Goal: Task Accomplishment & Management: Manage account settings

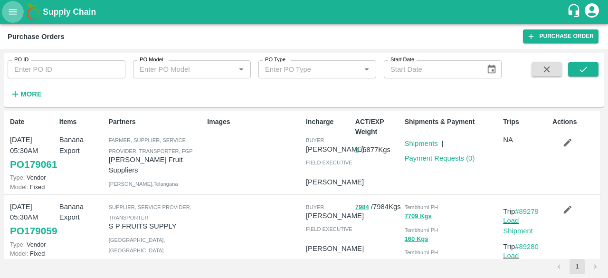
click at [10, 11] on icon "open drawer" at bounding box center [13, 12] width 10 height 10
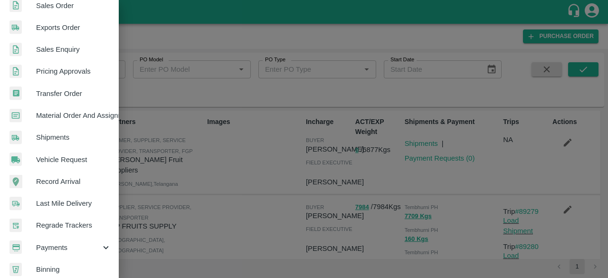
scroll to position [263, 0]
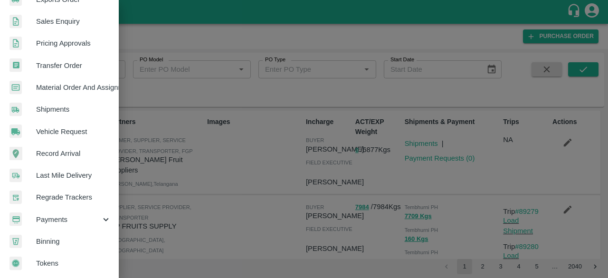
click at [80, 221] on div "Payments" at bounding box center [59, 220] width 119 height 22
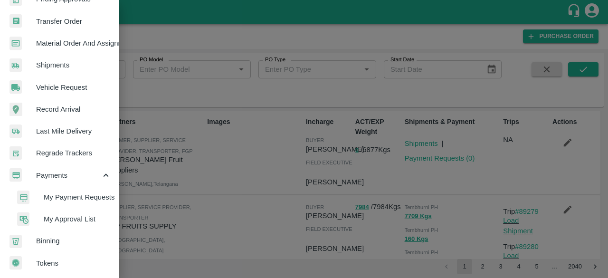
click at [80, 215] on span "My Approval List" at bounding box center [77, 219] width 67 height 10
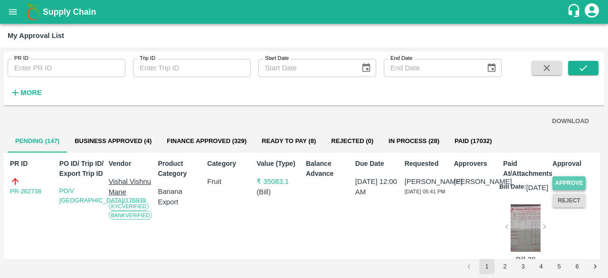
click at [565, 180] on button "Approve" at bounding box center [569, 183] width 33 height 14
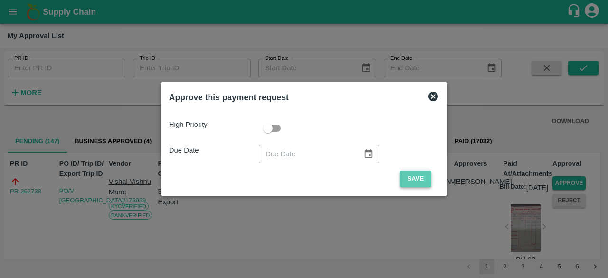
click at [410, 180] on button "Save" at bounding box center [415, 179] width 31 height 17
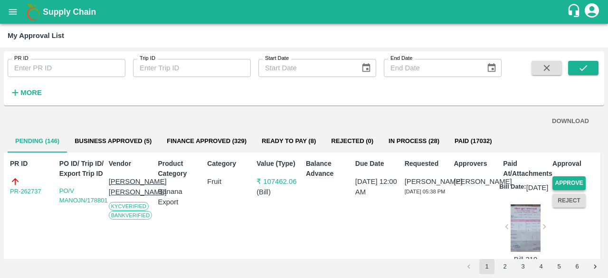
click at [563, 180] on button "Approve" at bounding box center [569, 183] width 33 height 14
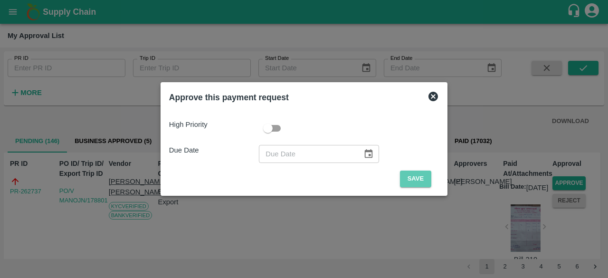
drag, startPoint x: 416, startPoint y: 179, endPoint x: 457, endPoint y: 190, distance: 42.3
click at [417, 179] on button "Save" at bounding box center [415, 179] width 31 height 17
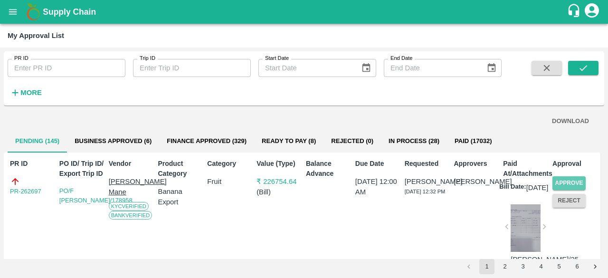
drag, startPoint x: 571, startPoint y: 184, endPoint x: 543, endPoint y: 188, distance: 28.4
click at [543, 188] on div "PR ID PR-262697 PO ID/ Trip ID/ Export Trip ID PO/F AKSHAY/178958 Vendor Akshay…" at bounding box center [302, 225] width 597 height 144
click at [562, 182] on button "Approve" at bounding box center [569, 183] width 33 height 14
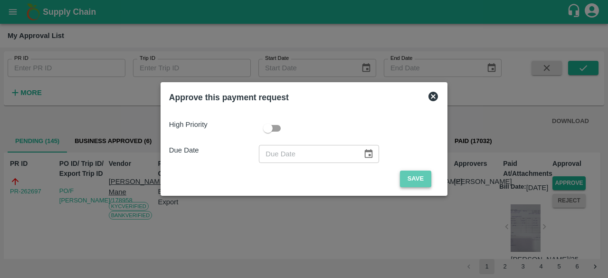
click at [420, 182] on button "Save" at bounding box center [415, 179] width 31 height 17
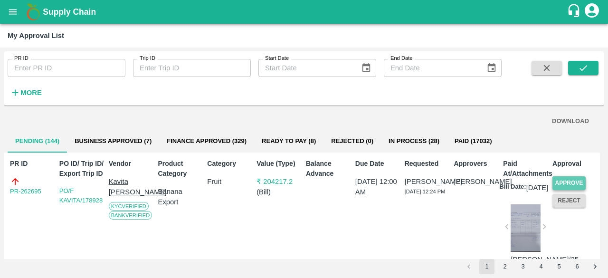
click at [564, 181] on button "Approve" at bounding box center [569, 183] width 33 height 14
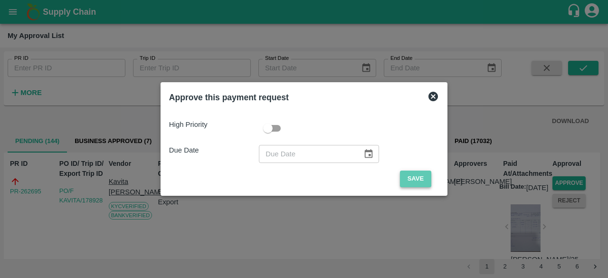
click at [400, 180] on button "Save" at bounding box center [415, 179] width 31 height 17
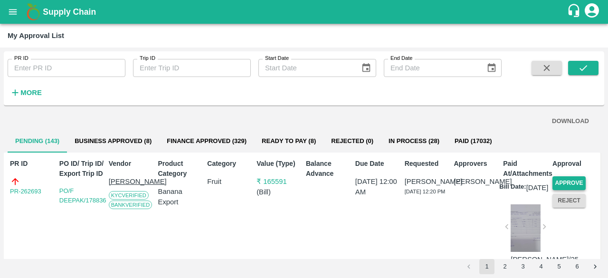
click at [577, 179] on button "Approve" at bounding box center [569, 183] width 33 height 14
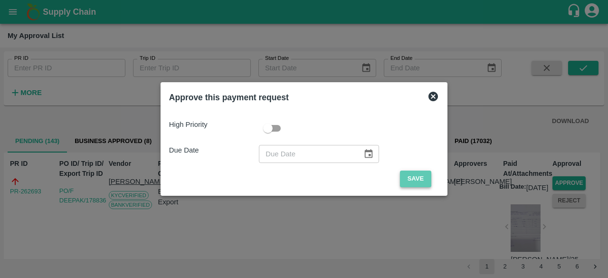
click at [410, 180] on button "Save" at bounding box center [415, 179] width 31 height 17
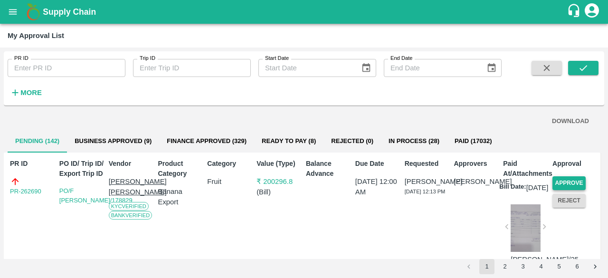
click at [563, 182] on button "Approve" at bounding box center [569, 183] width 33 height 14
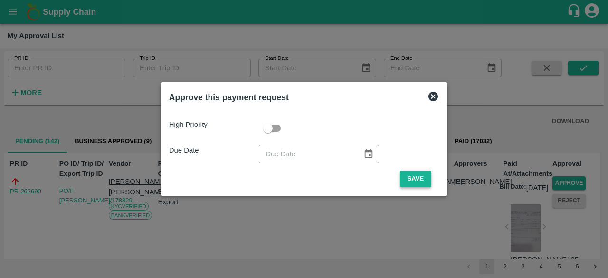
click at [415, 178] on button "Save" at bounding box center [415, 179] width 31 height 17
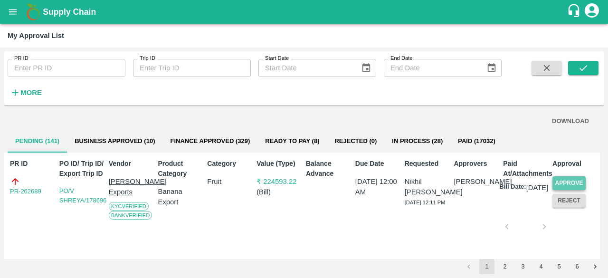
click at [567, 180] on button "Approve" at bounding box center [569, 183] width 33 height 14
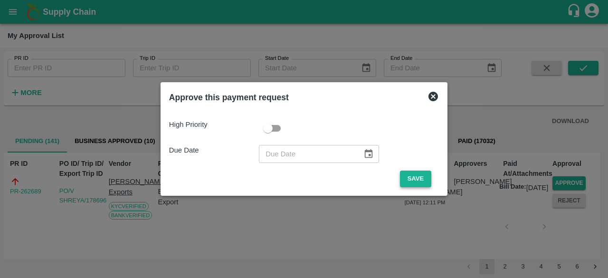
click at [413, 180] on button "Save" at bounding box center [415, 179] width 31 height 17
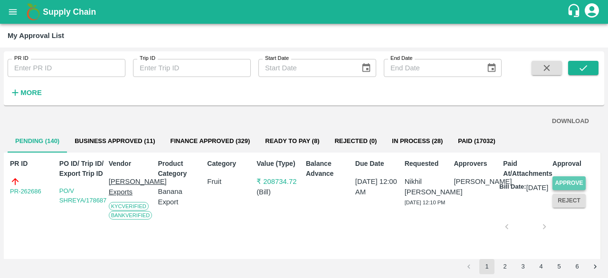
click at [571, 183] on button "Approve" at bounding box center [569, 183] width 33 height 14
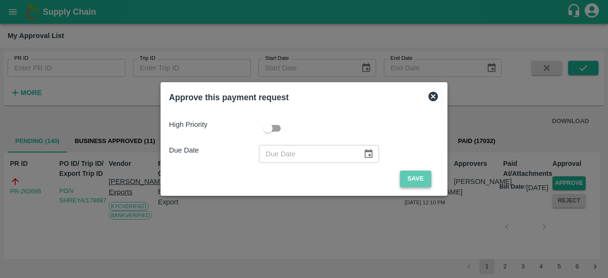
click at [418, 176] on button "Save" at bounding box center [415, 179] width 31 height 17
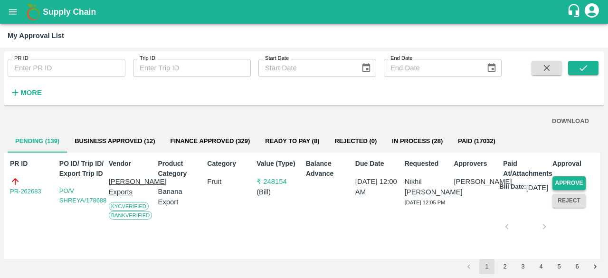
click at [563, 176] on button "Approve" at bounding box center [569, 183] width 33 height 14
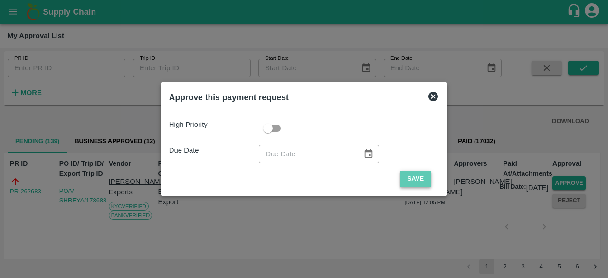
click at [421, 177] on button "Save" at bounding box center [415, 179] width 31 height 17
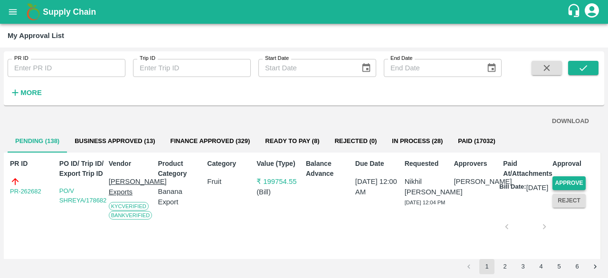
click at [582, 184] on button "Approve" at bounding box center [569, 183] width 33 height 14
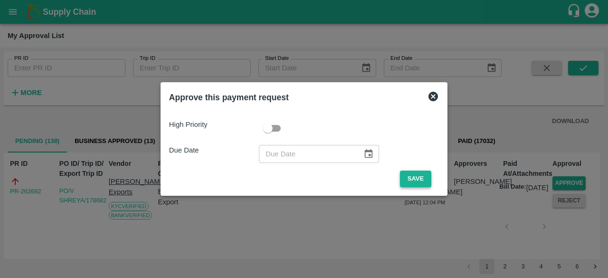
click at [418, 183] on button "Save" at bounding box center [415, 179] width 31 height 17
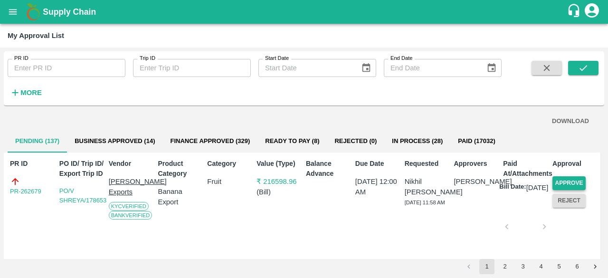
click at [572, 181] on button "Approve" at bounding box center [569, 183] width 33 height 14
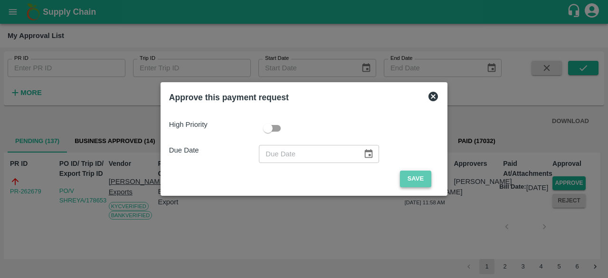
drag, startPoint x: 415, startPoint y: 177, endPoint x: 414, endPoint y: 184, distance: 6.8
click at [415, 180] on button "Save" at bounding box center [415, 179] width 31 height 17
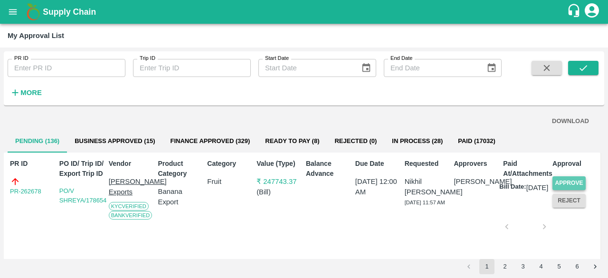
click at [570, 182] on button "Approve" at bounding box center [569, 183] width 33 height 14
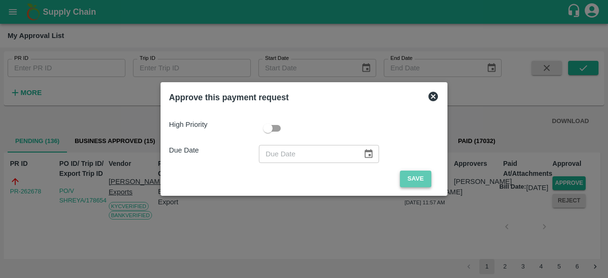
click at [422, 175] on button "Save" at bounding box center [415, 179] width 31 height 17
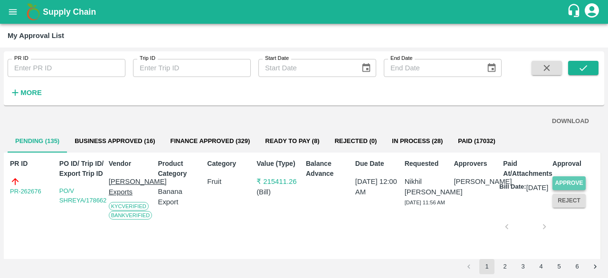
click at [563, 181] on button "Approve" at bounding box center [569, 183] width 33 height 14
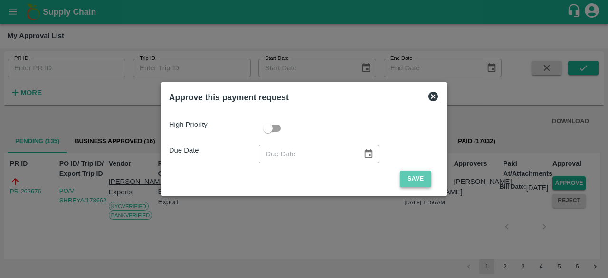
click at [408, 175] on button "Save" at bounding box center [415, 179] width 31 height 17
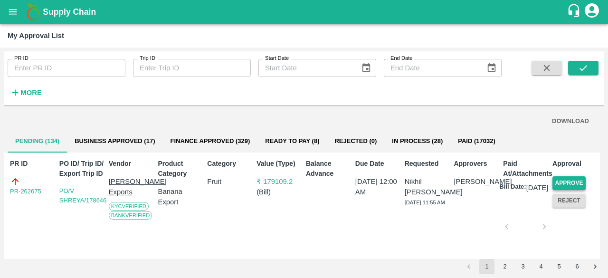
click at [565, 182] on button "Approve" at bounding box center [569, 183] width 33 height 14
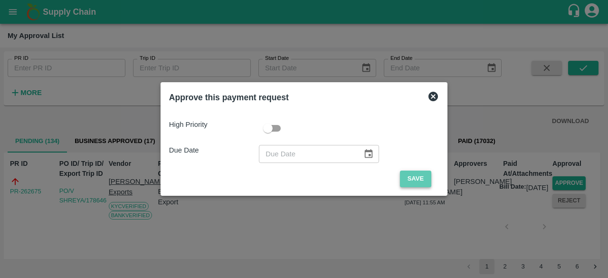
click at [412, 176] on button "Save" at bounding box center [415, 179] width 31 height 17
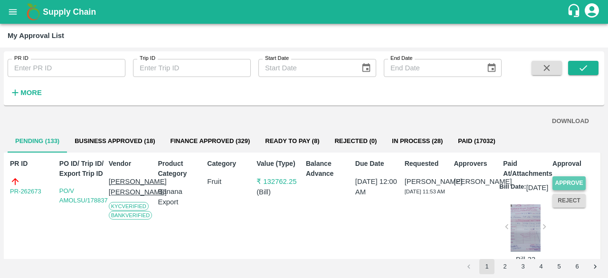
click at [568, 183] on button "Approve" at bounding box center [569, 183] width 33 height 14
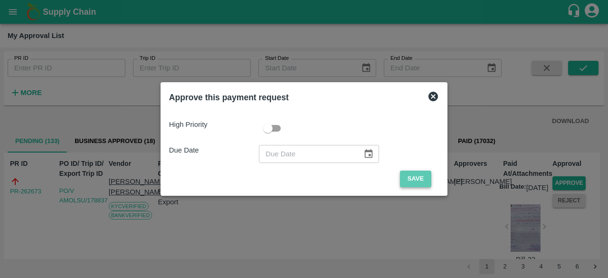
click at [400, 175] on button "Save" at bounding box center [415, 179] width 31 height 17
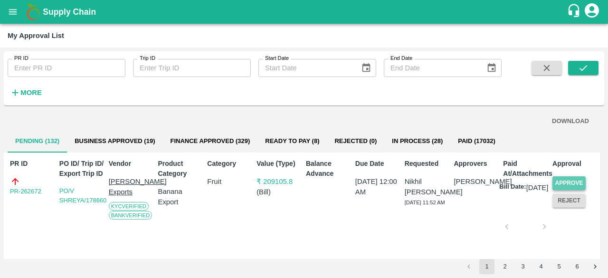
click at [571, 182] on button "Approve" at bounding box center [569, 183] width 33 height 14
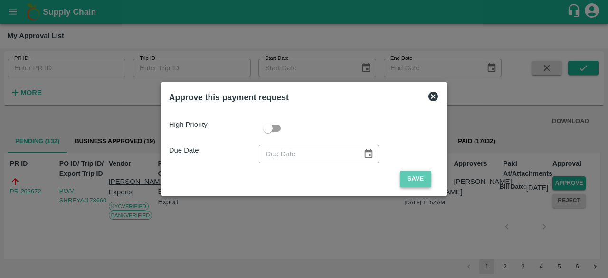
click at [419, 182] on button "Save" at bounding box center [415, 179] width 31 height 17
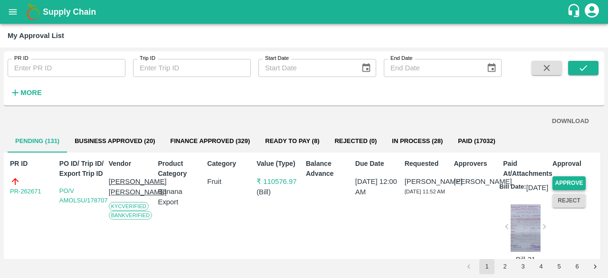
click at [577, 181] on button "Approve" at bounding box center [569, 183] width 33 height 14
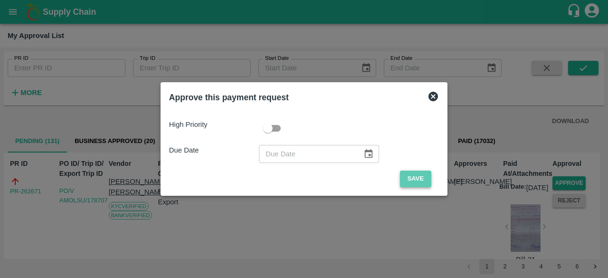
click at [405, 180] on button "Save" at bounding box center [415, 179] width 31 height 17
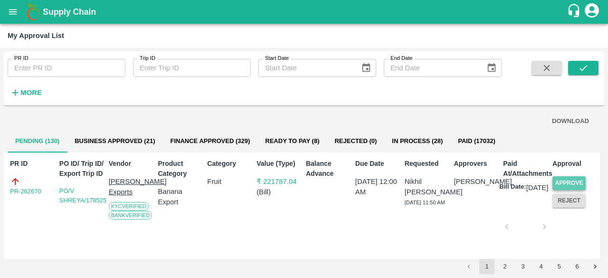
click at [567, 179] on button "Approve" at bounding box center [569, 183] width 33 height 14
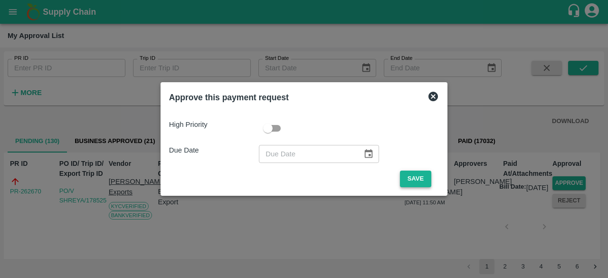
click at [412, 177] on button "Save" at bounding box center [415, 179] width 31 height 17
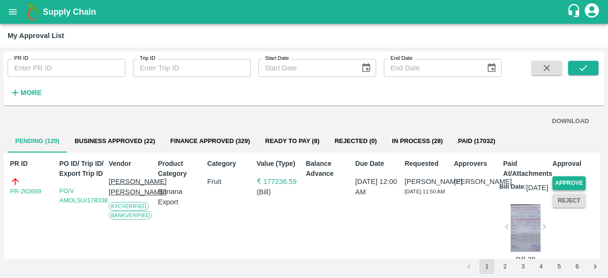
click at [567, 182] on button "Approve" at bounding box center [569, 183] width 33 height 14
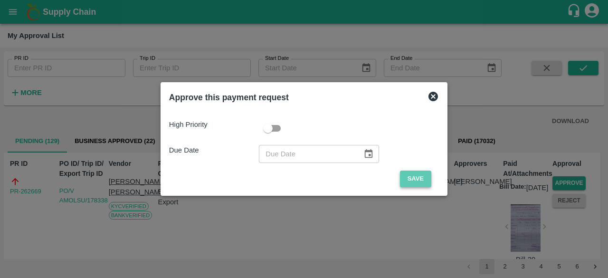
click at [403, 185] on button "Save" at bounding box center [415, 179] width 31 height 17
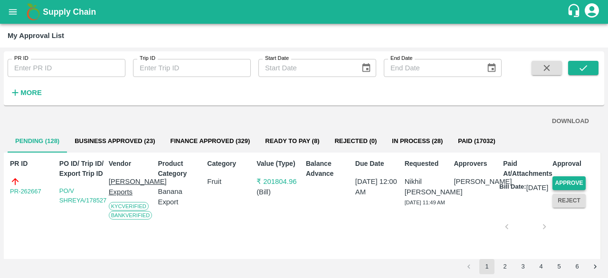
click at [573, 181] on button "Approve" at bounding box center [569, 183] width 33 height 14
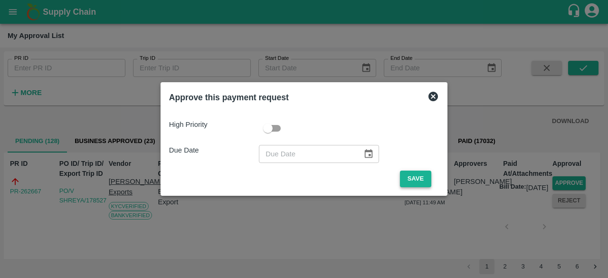
click at [410, 178] on button "Save" at bounding box center [415, 179] width 31 height 17
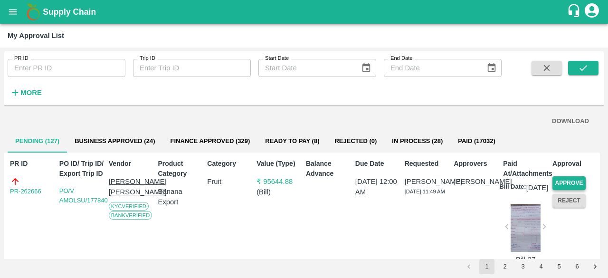
click at [567, 181] on button "Approve" at bounding box center [569, 183] width 33 height 14
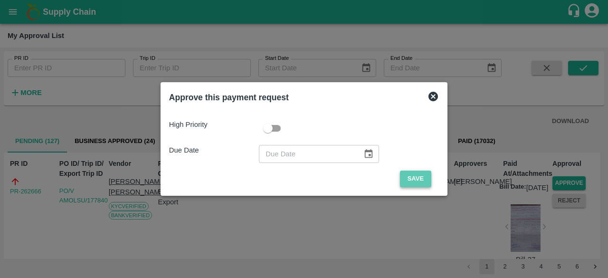
click at [404, 172] on button "Save" at bounding box center [415, 179] width 31 height 17
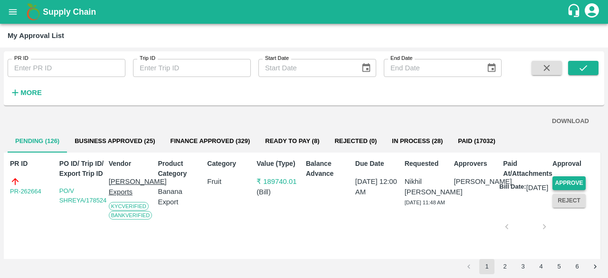
click at [568, 182] on button "Approve" at bounding box center [569, 183] width 33 height 14
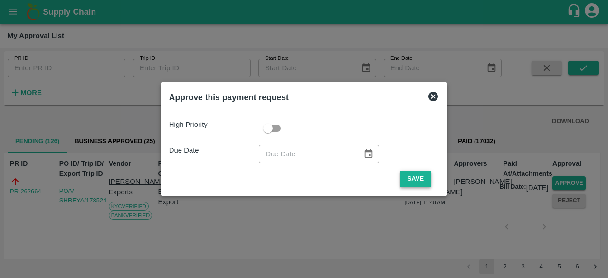
click at [411, 173] on button "Save" at bounding box center [415, 179] width 31 height 17
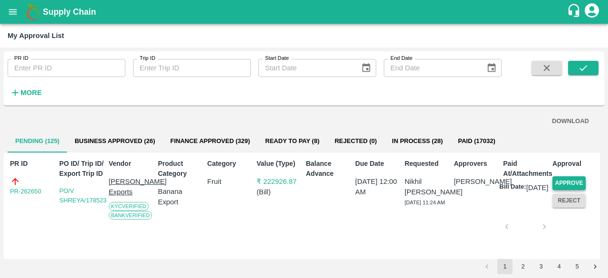
click at [562, 177] on button "Approve" at bounding box center [569, 183] width 33 height 14
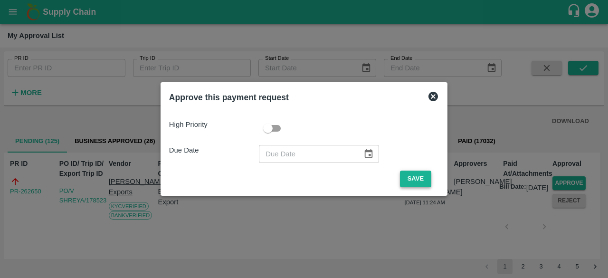
click at [420, 181] on button "Save" at bounding box center [415, 179] width 31 height 17
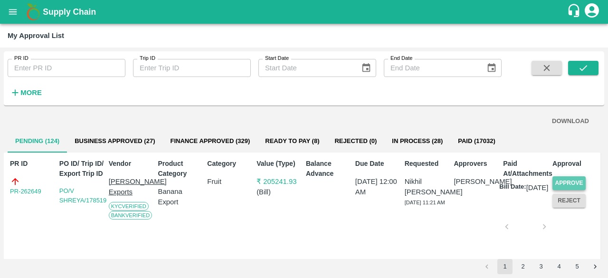
click at [562, 177] on button "Approve" at bounding box center [569, 183] width 33 height 14
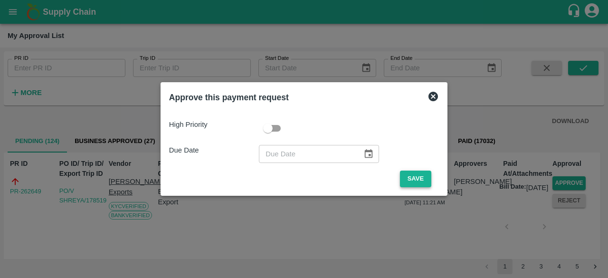
click at [413, 181] on button "Save" at bounding box center [415, 179] width 31 height 17
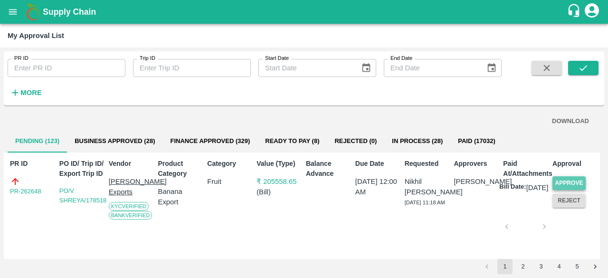
click at [556, 183] on button "Approve" at bounding box center [569, 183] width 33 height 14
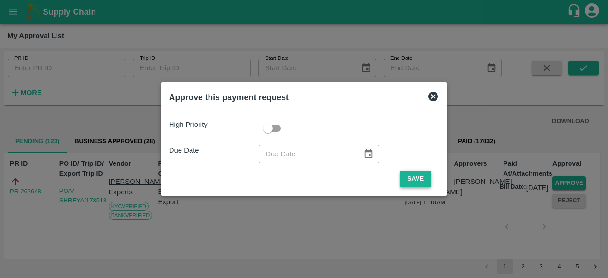
click at [417, 178] on button "Save" at bounding box center [415, 179] width 31 height 17
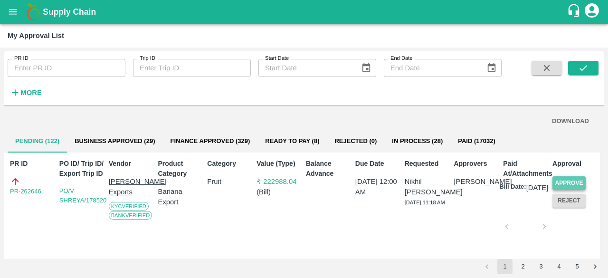
click at [566, 180] on button "Approve" at bounding box center [569, 183] width 33 height 14
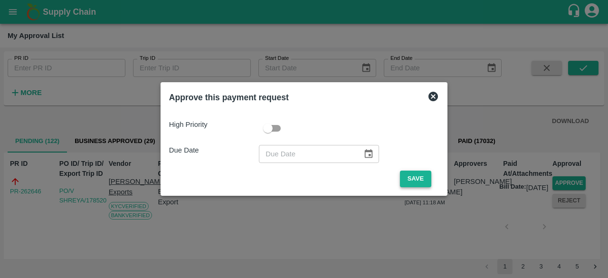
click at [412, 173] on button "Save" at bounding box center [415, 179] width 31 height 17
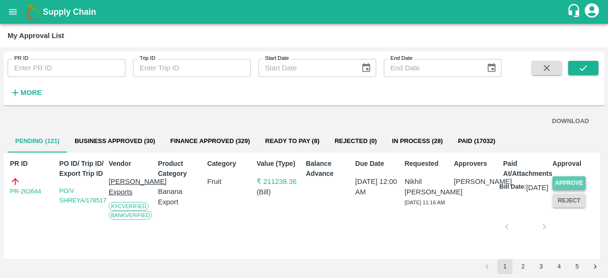
click at [574, 181] on button "Approve" at bounding box center [569, 183] width 33 height 14
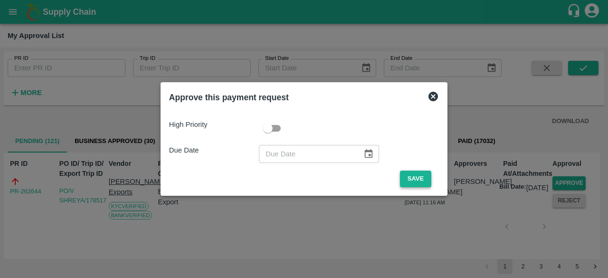
click at [414, 178] on button "Save" at bounding box center [415, 179] width 31 height 17
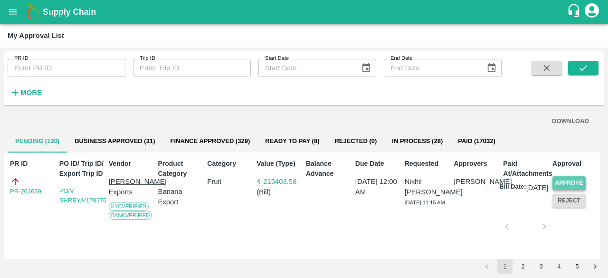
click at [572, 181] on button "Approve" at bounding box center [569, 183] width 33 height 14
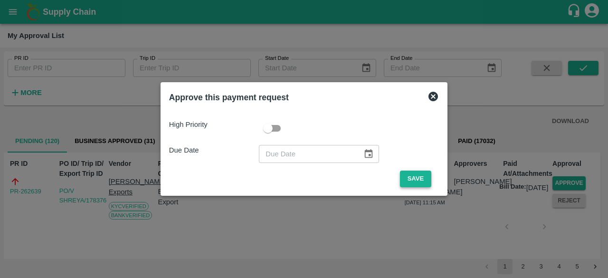
click at [422, 178] on button "Save" at bounding box center [415, 179] width 31 height 17
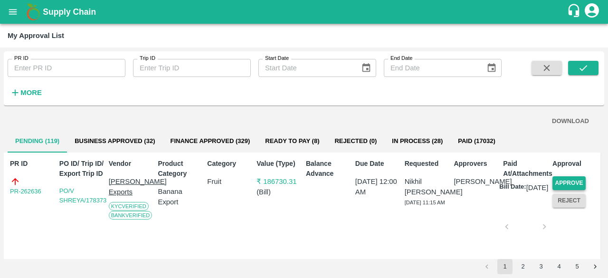
click at [564, 182] on button "Approve" at bounding box center [569, 183] width 33 height 14
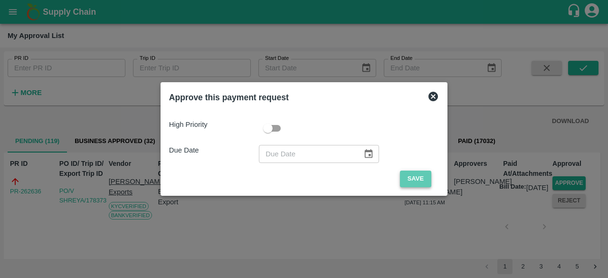
click at [414, 181] on button "Save" at bounding box center [415, 179] width 31 height 17
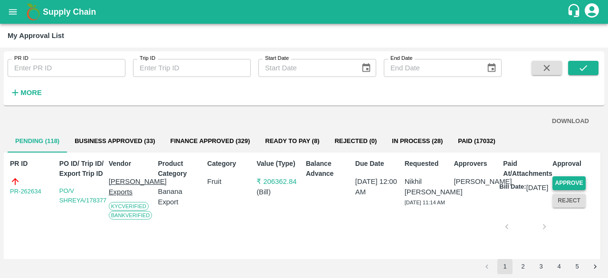
click at [562, 181] on button "Approve" at bounding box center [569, 183] width 33 height 14
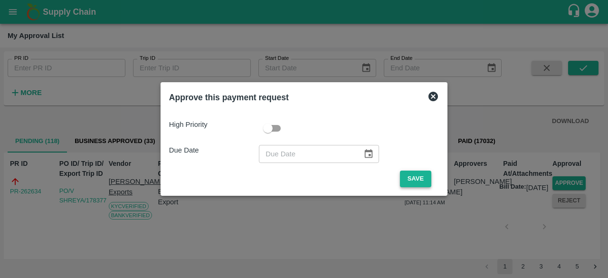
click at [415, 172] on button "Save" at bounding box center [415, 179] width 31 height 17
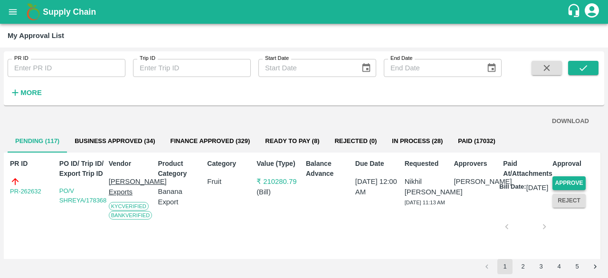
click at [564, 181] on button "Approve" at bounding box center [569, 183] width 33 height 14
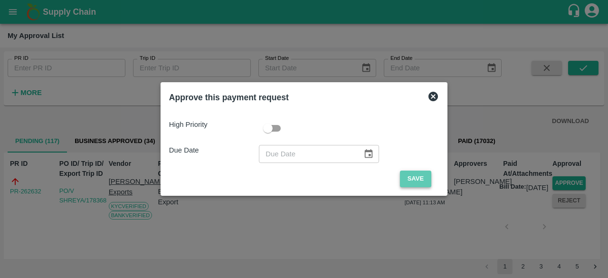
click at [406, 177] on button "Save" at bounding box center [415, 179] width 31 height 17
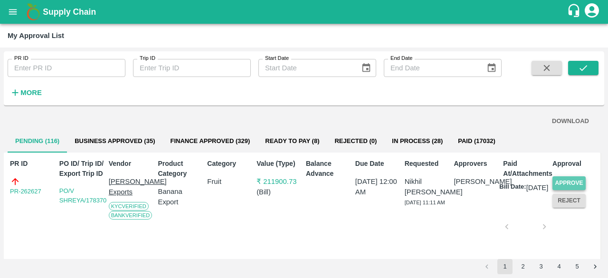
click at [579, 179] on button "Approve" at bounding box center [569, 183] width 33 height 14
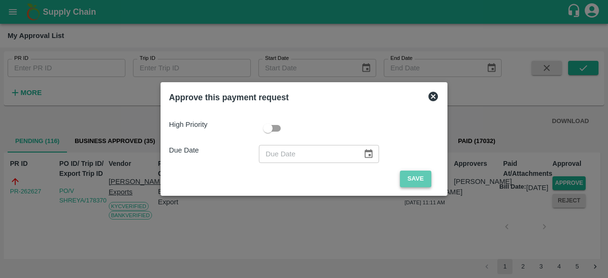
click at [415, 180] on button "Save" at bounding box center [415, 179] width 31 height 17
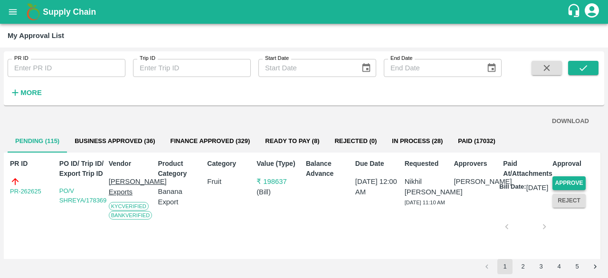
click at [573, 181] on button "Approve" at bounding box center [569, 183] width 33 height 14
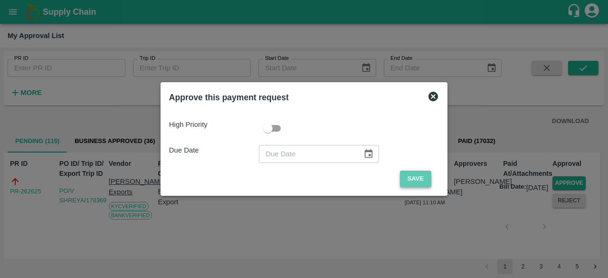
click at [420, 175] on button "Save" at bounding box center [415, 179] width 31 height 17
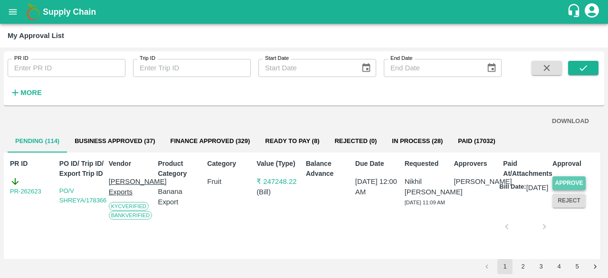
click at [562, 181] on button "Approve" at bounding box center [569, 183] width 33 height 14
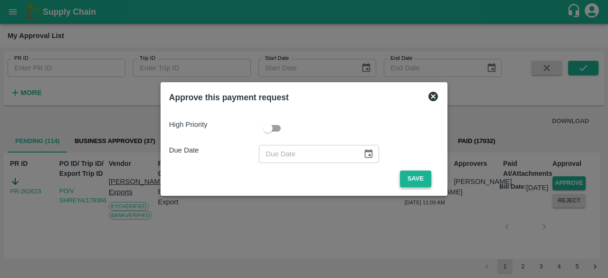
click at [418, 174] on button "Save" at bounding box center [415, 179] width 31 height 17
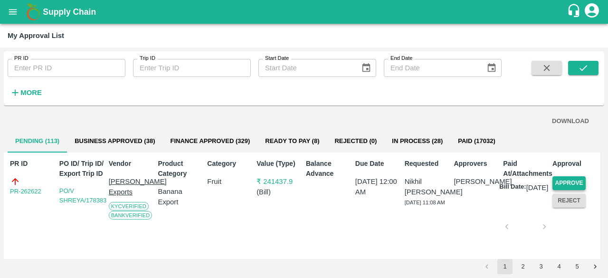
click at [564, 183] on button "Approve" at bounding box center [569, 183] width 33 height 14
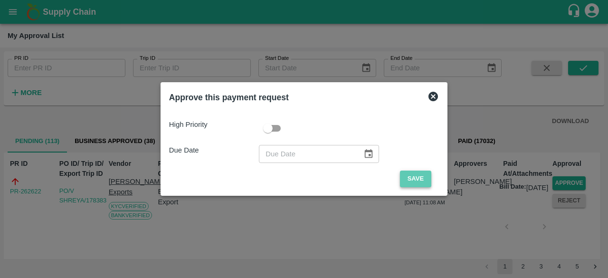
click at [423, 179] on button "Save" at bounding box center [415, 179] width 31 height 17
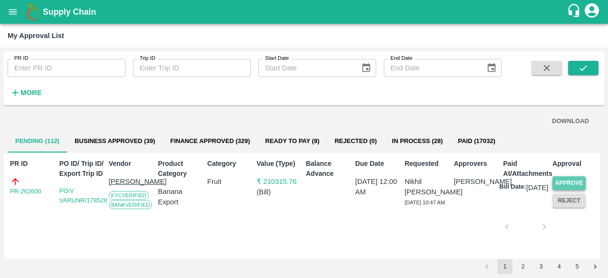
click at [571, 182] on button "Approve" at bounding box center [569, 183] width 33 height 14
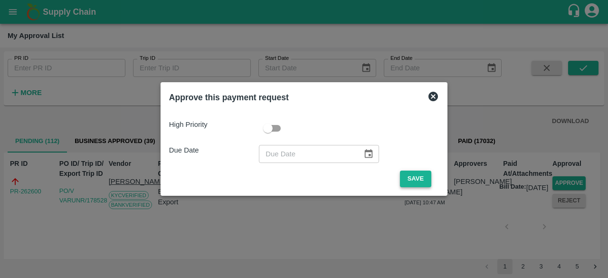
click at [415, 173] on button "Save" at bounding box center [415, 179] width 31 height 17
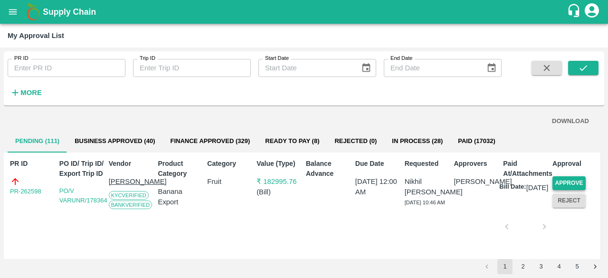
click at [567, 181] on button "Approve" at bounding box center [569, 183] width 33 height 14
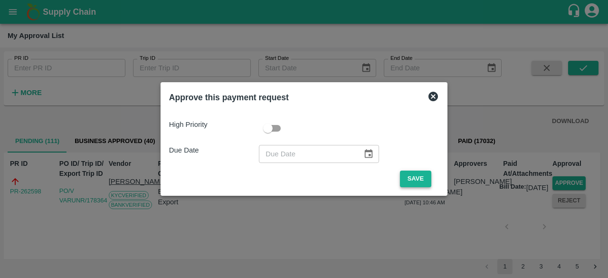
drag, startPoint x: 405, startPoint y: 174, endPoint x: 420, endPoint y: 181, distance: 16.0
click at [409, 177] on button "Save" at bounding box center [415, 179] width 31 height 17
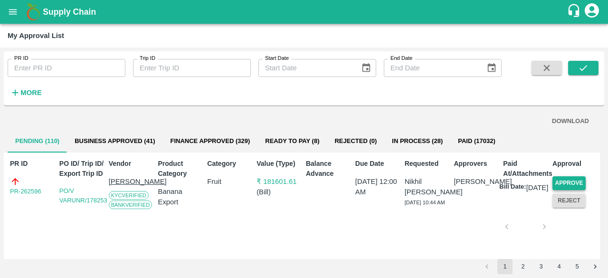
click at [570, 180] on button "Approve" at bounding box center [569, 183] width 33 height 14
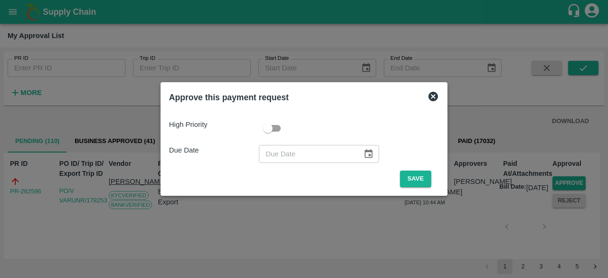
click at [395, 172] on span "Save" at bounding box center [415, 179] width 47 height 17
click at [407, 176] on button "Save" at bounding box center [415, 179] width 31 height 17
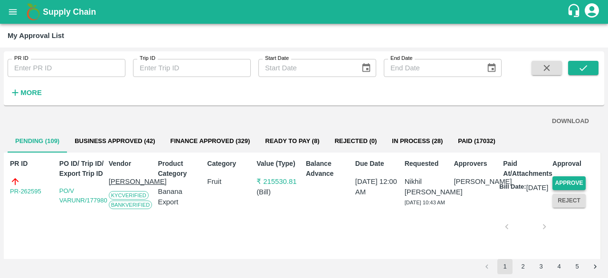
click at [572, 181] on button "Approve" at bounding box center [569, 183] width 33 height 14
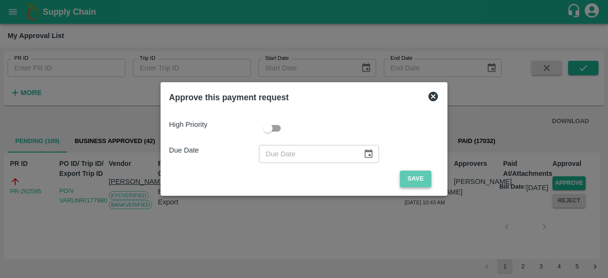
click at [411, 174] on button "Save" at bounding box center [415, 179] width 31 height 17
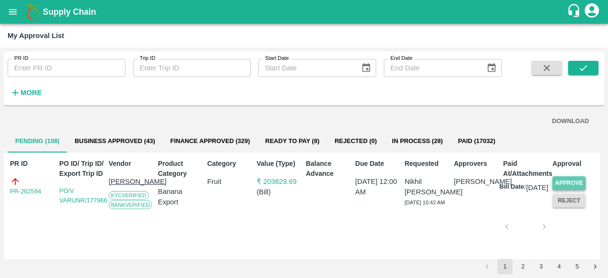
click at [563, 181] on button "Approve" at bounding box center [569, 183] width 33 height 14
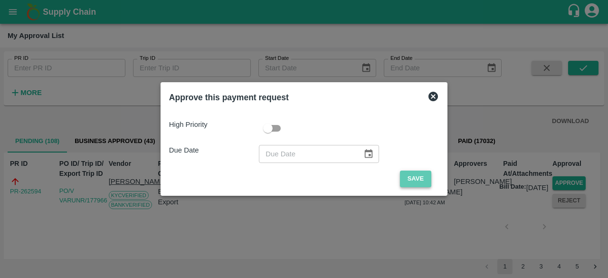
click at [419, 181] on button "Save" at bounding box center [415, 179] width 31 height 17
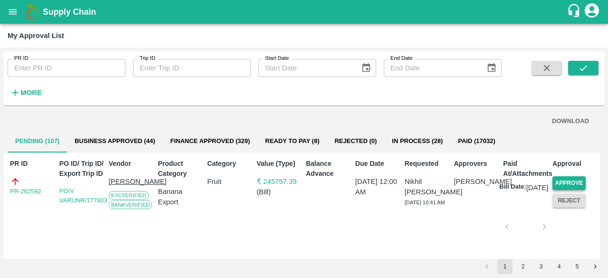
click at [567, 182] on button "Approve" at bounding box center [569, 183] width 33 height 14
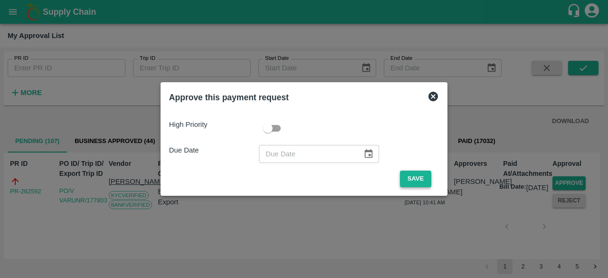
click at [416, 182] on button "Save" at bounding box center [415, 179] width 31 height 17
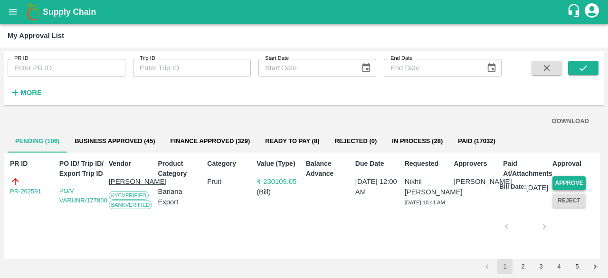
click at [569, 180] on button "Approve" at bounding box center [569, 183] width 33 height 14
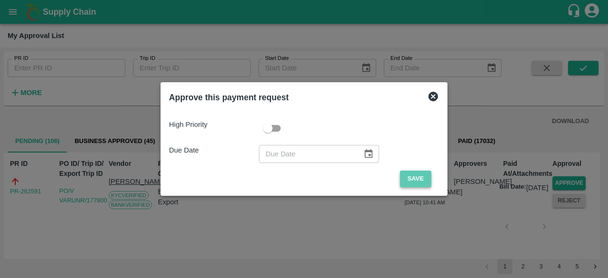
click at [412, 181] on button "Save" at bounding box center [415, 179] width 31 height 17
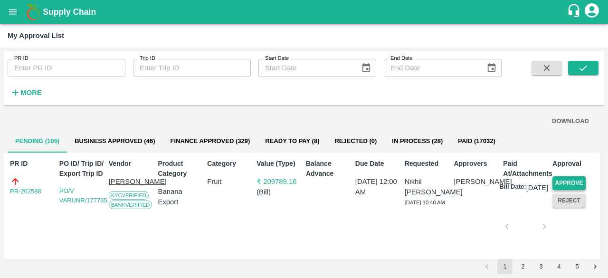
click at [564, 182] on button "Approve" at bounding box center [569, 183] width 33 height 14
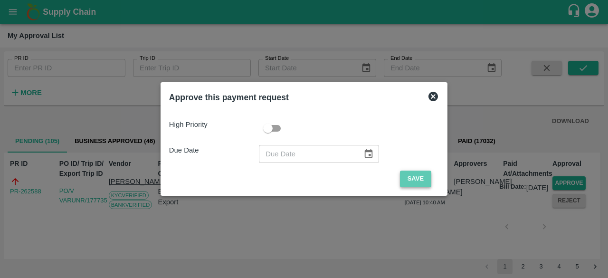
click at [413, 182] on button "Save" at bounding box center [415, 179] width 31 height 17
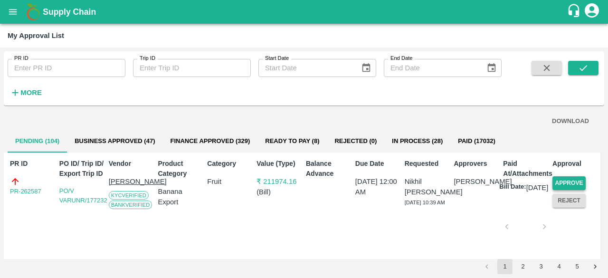
click at [568, 181] on button "Approve" at bounding box center [569, 183] width 33 height 14
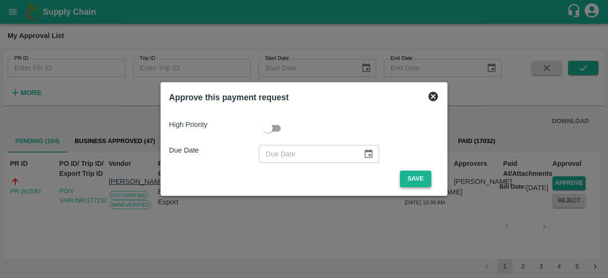
click at [415, 181] on button "Save" at bounding box center [415, 179] width 31 height 17
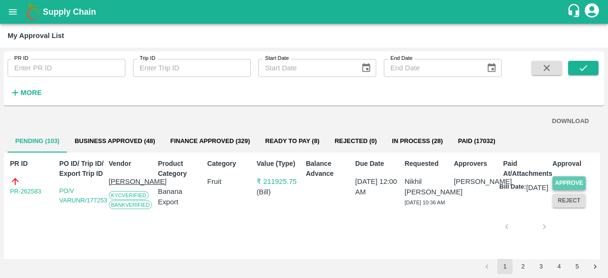
click at [575, 179] on button "Approve" at bounding box center [569, 183] width 33 height 14
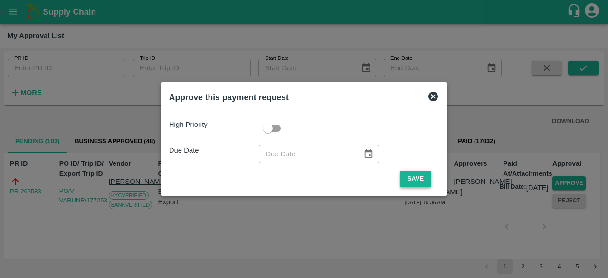
click at [408, 176] on button "Save" at bounding box center [415, 179] width 31 height 17
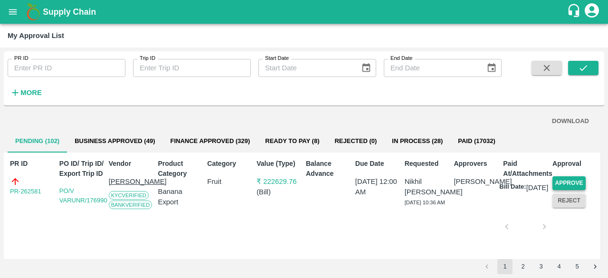
click at [565, 180] on button "Approve" at bounding box center [569, 183] width 33 height 14
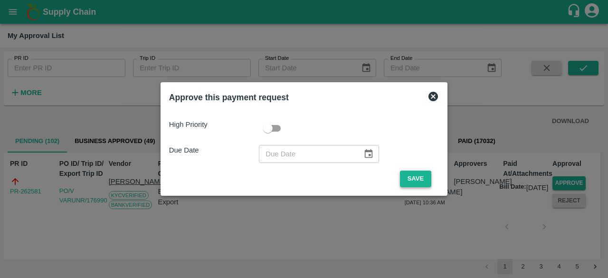
click at [409, 174] on button "Save" at bounding box center [415, 179] width 31 height 17
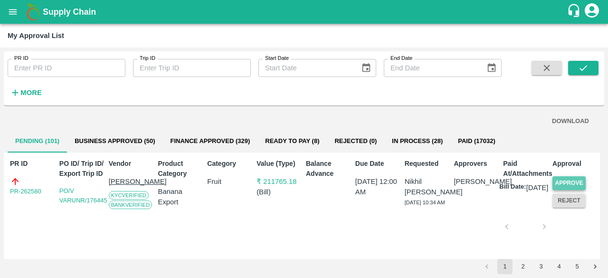
click at [566, 179] on button "Approve" at bounding box center [569, 183] width 33 height 14
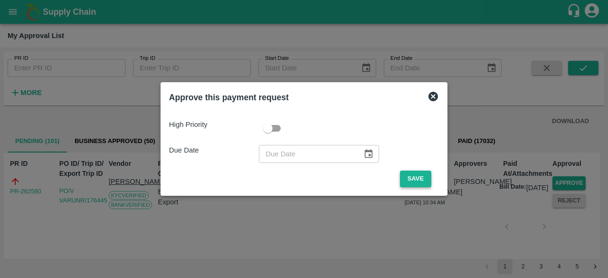
click at [407, 179] on button "Save" at bounding box center [415, 179] width 31 height 17
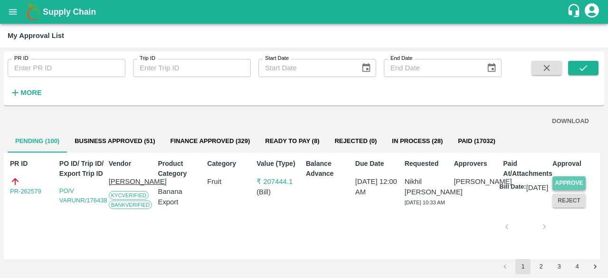
click at [567, 181] on button "Approve" at bounding box center [569, 183] width 33 height 14
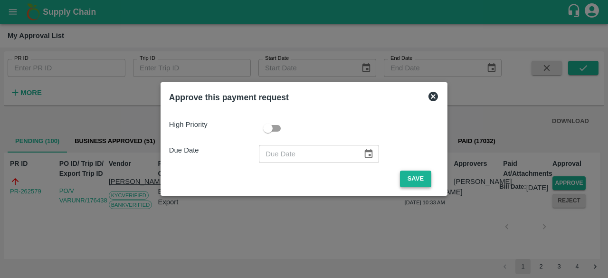
click at [424, 179] on button "Save" at bounding box center [415, 179] width 31 height 17
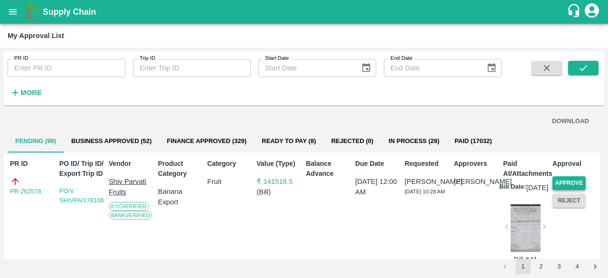
click at [571, 178] on button "Approve" at bounding box center [569, 183] width 33 height 14
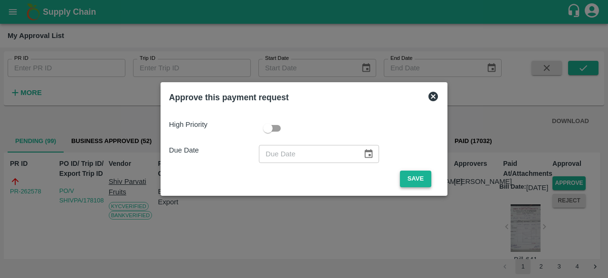
click at [421, 173] on button "Save" at bounding box center [415, 179] width 31 height 17
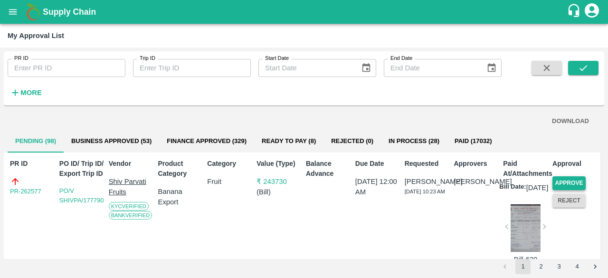
click at [561, 180] on button "Approve" at bounding box center [569, 183] width 33 height 14
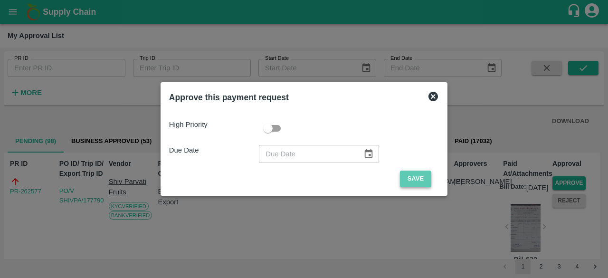
click at [420, 177] on button "Save" at bounding box center [415, 179] width 31 height 17
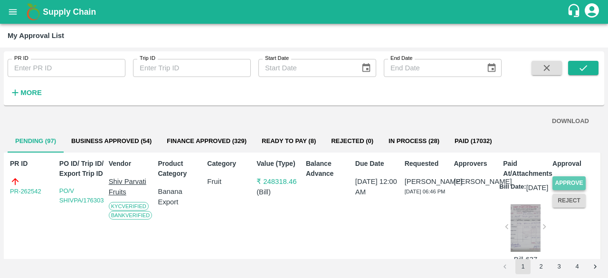
click at [567, 182] on button "Approve" at bounding box center [569, 183] width 33 height 14
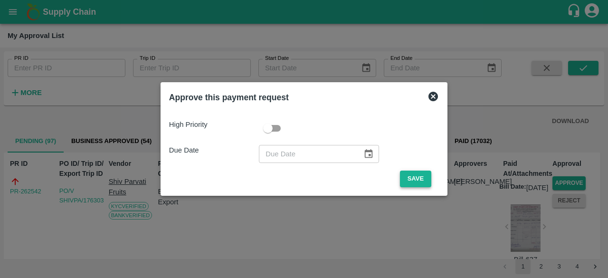
click at [410, 181] on button "Save" at bounding box center [415, 179] width 31 height 17
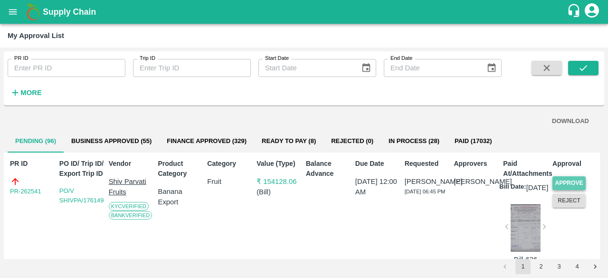
click at [560, 182] on button "Approve" at bounding box center [569, 183] width 33 height 14
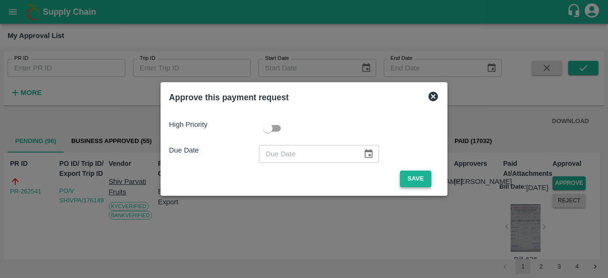
click at [416, 179] on button "Save" at bounding box center [415, 179] width 31 height 17
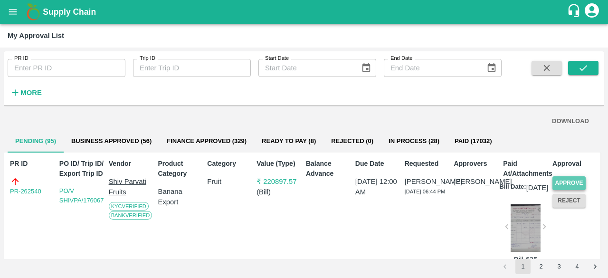
click at [563, 178] on button "Approve" at bounding box center [569, 183] width 33 height 14
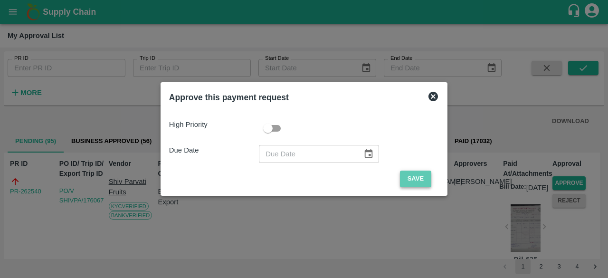
click at [416, 174] on button "Save" at bounding box center [415, 179] width 31 height 17
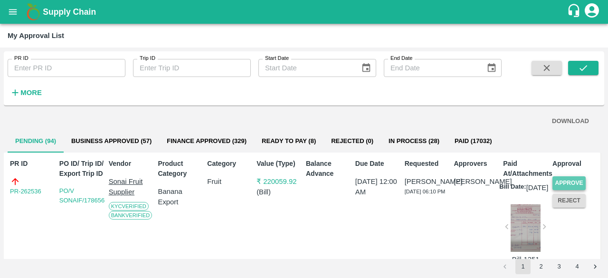
click at [579, 183] on button "Approve" at bounding box center [569, 183] width 33 height 14
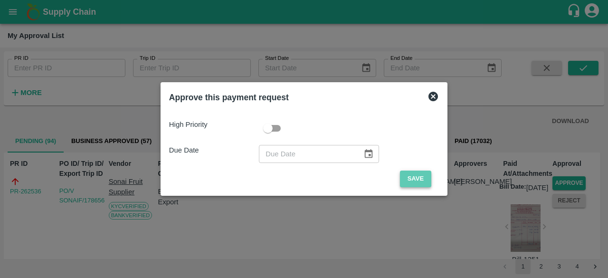
click at [411, 181] on button "Save" at bounding box center [415, 179] width 31 height 17
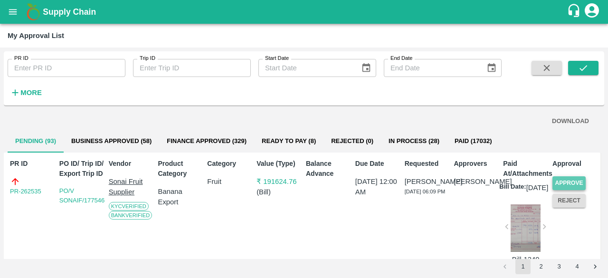
click at [569, 180] on button "Approve" at bounding box center [569, 183] width 33 height 14
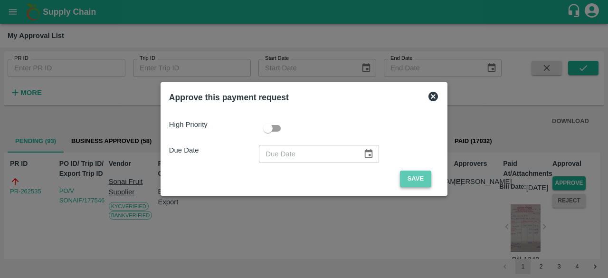
drag, startPoint x: 409, startPoint y: 176, endPoint x: 419, endPoint y: 177, distance: 10.1
click at [414, 176] on button "Save" at bounding box center [415, 179] width 31 height 17
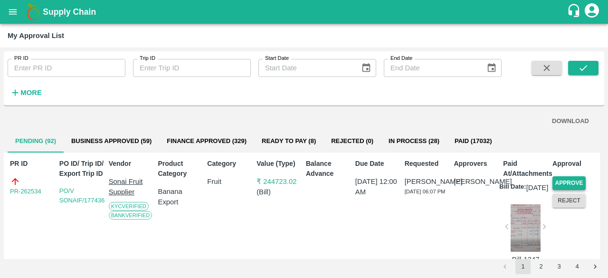
click at [568, 182] on button "Approve" at bounding box center [569, 183] width 33 height 14
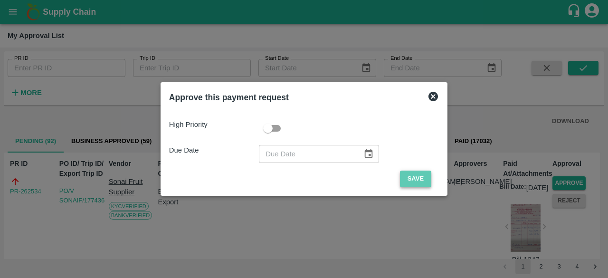
drag, startPoint x: 402, startPoint y: 175, endPoint x: 412, endPoint y: 177, distance: 10.2
click at [402, 176] on button "Save" at bounding box center [415, 179] width 31 height 17
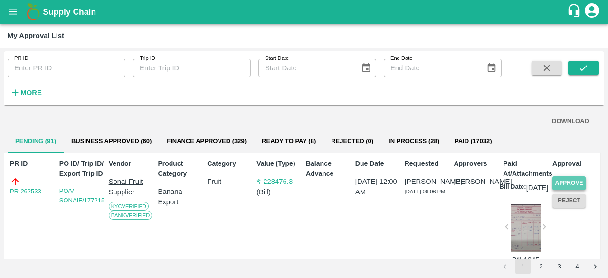
click at [573, 182] on button "Approve" at bounding box center [569, 183] width 33 height 14
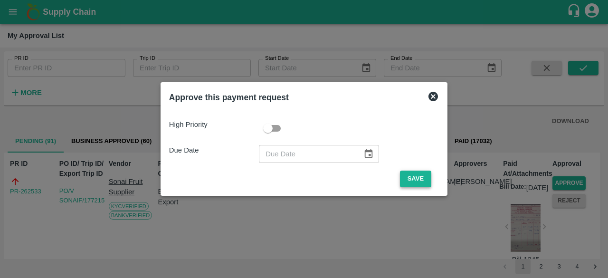
click at [409, 175] on button "Save" at bounding box center [415, 179] width 31 height 17
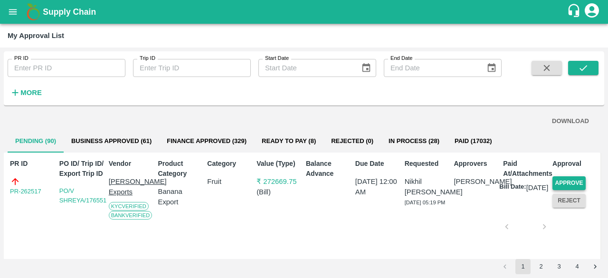
click at [575, 178] on button "Approve" at bounding box center [569, 183] width 33 height 14
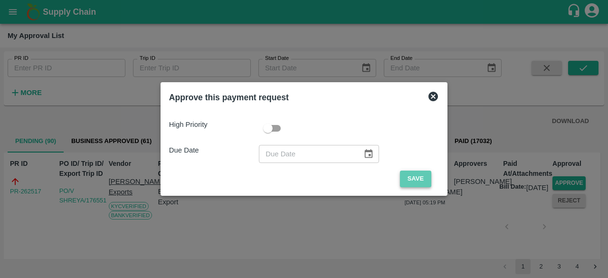
click at [417, 177] on button "Save" at bounding box center [415, 179] width 31 height 17
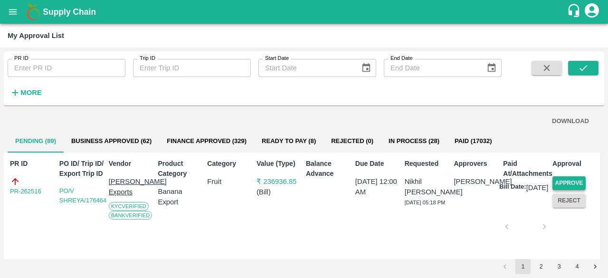
click at [569, 180] on button "Approve" at bounding box center [569, 183] width 33 height 14
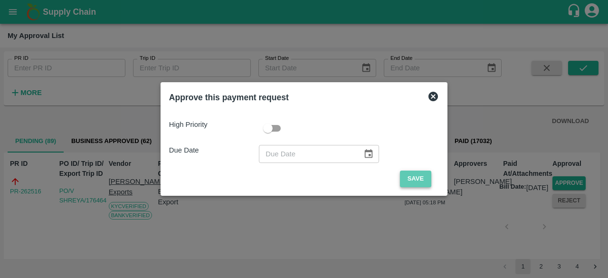
click at [416, 179] on button "Save" at bounding box center [415, 179] width 31 height 17
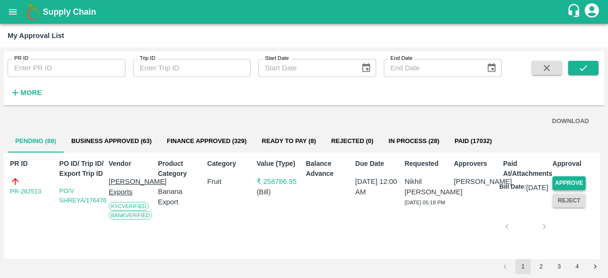
click at [565, 183] on button "Approve" at bounding box center [569, 183] width 33 height 14
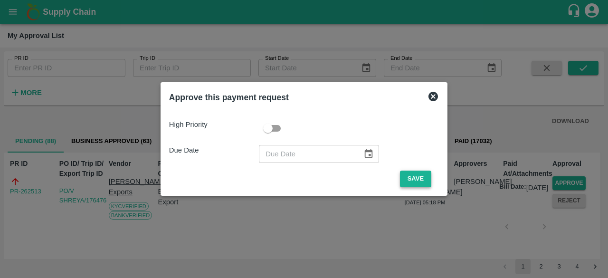
click at [410, 178] on button "Save" at bounding box center [415, 179] width 31 height 17
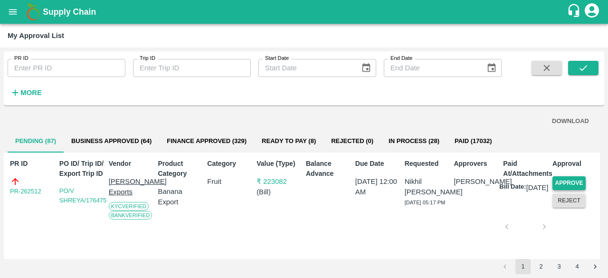
click at [571, 180] on button "Approve" at bounding box center [569, 183] width 33 height 14
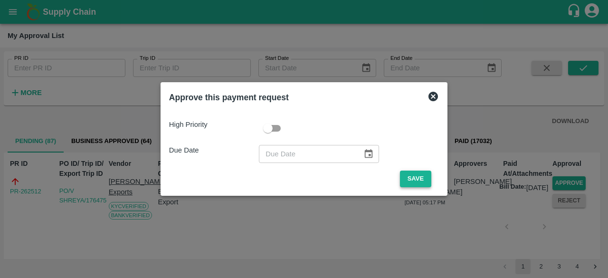
click at [423, 178] on button "Save" at bounding box center [415, 179] width 31 height 17
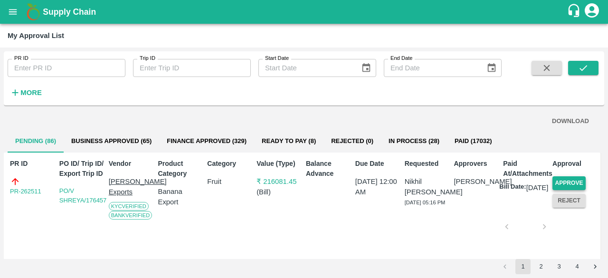
click at [570, 181] on button "Approve" at bounding box center [569, 183] width 33 height 14
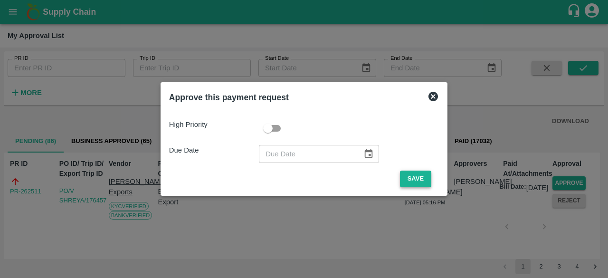
click at [414, 176] on button "Save" at bounding box center [415, 179] width 31 height 17
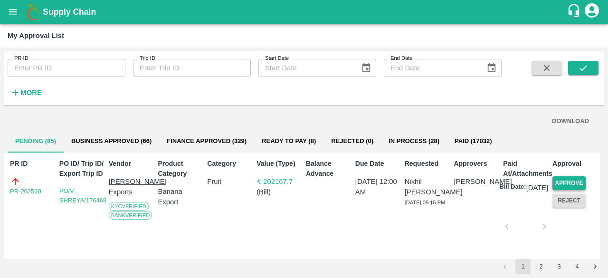
click at [577, 180] on button "Approve" at bounding box center [569, 183] width 33 height 14
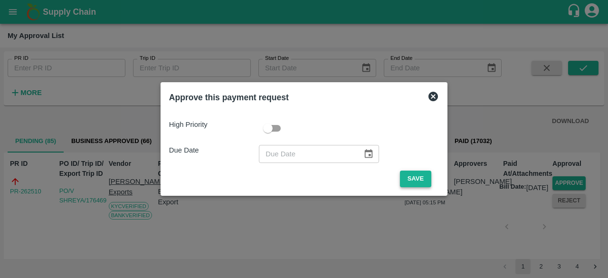
click at [414, 181] on button "Save" at bounding box center [415, 179] width 31 height 17
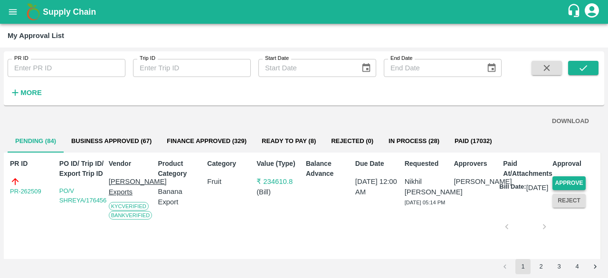
click at [568, 179] on button "Approve" at bounding box center [569, 183] width 33 height 14
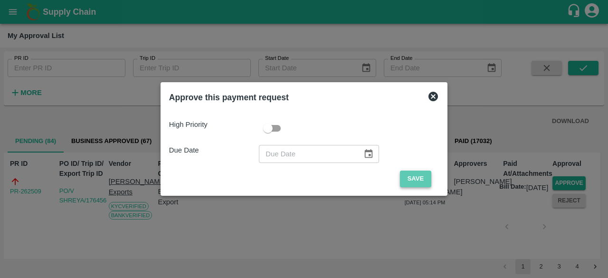
click at [407, 181] on button "Save" at bounding box center [415, 179] width 31 height 17
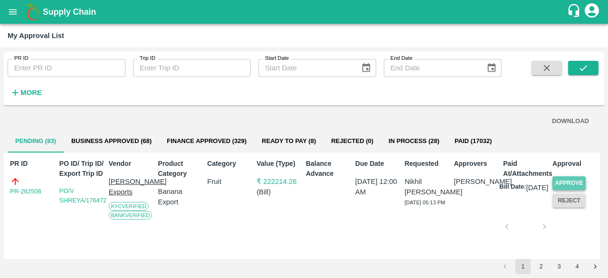
click at [566, 179] on button "Approve" at bounding box center [569, 183] width 33 height 14
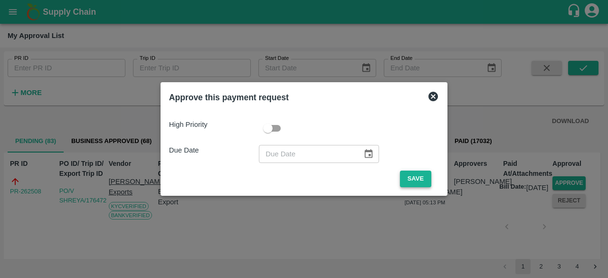
click at [412, 180] on button "Save" at bounding box center [415, 179] width 31 height 17
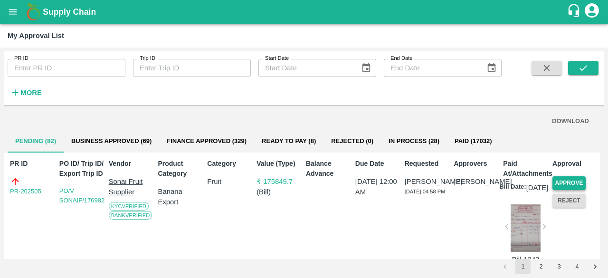
click at [567, 179] on button "Approve" at bounding box center [569, 183] width 33 height 14
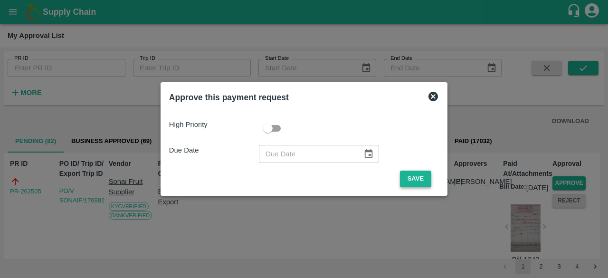
click at [424, 183] on button "Save" at bounding box center [415, 179] width 31 height 17
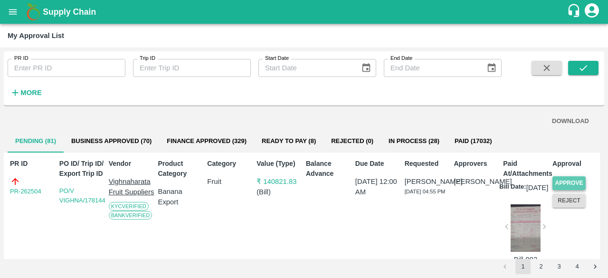
click at [559, 183] on button "Approve" at bounding box center [569, 183] width 33 height 14
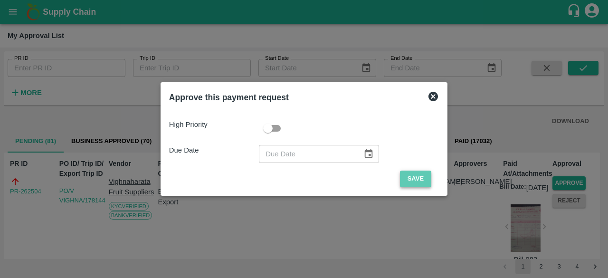
click at [416, 179] on button "Save" at bounding box center [415, 179] width 31 height 17
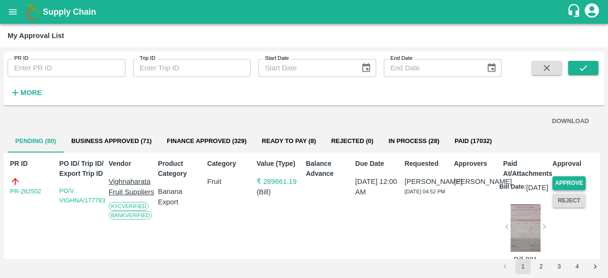
click at [570, 180] on button "Approve" at bounding box center [569, 183] width 33 height 14
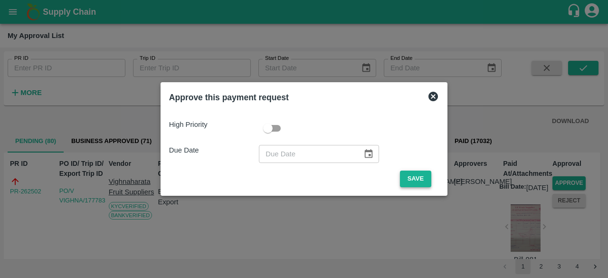
click at [404, 176] on button "Save" at bounding box center [415, 179] width 31 height 17
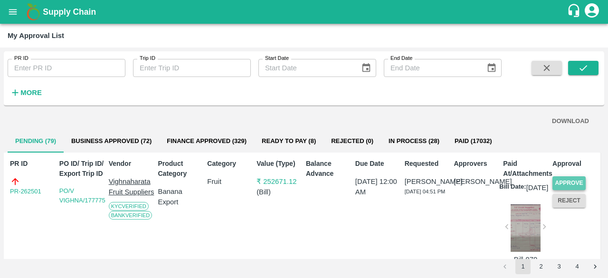
click at [570, 179] on button "Approve" at bounding box center [569, 183] width 33 height 14
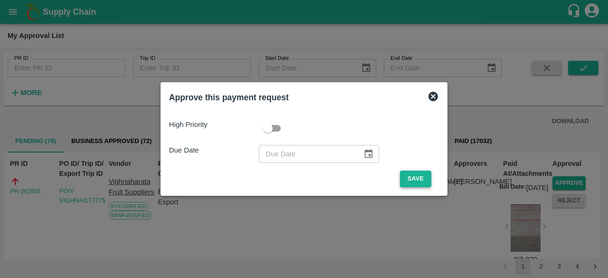
click at [405, 182] on button "Save" at bounding box center [415, 179] width 31 height 17
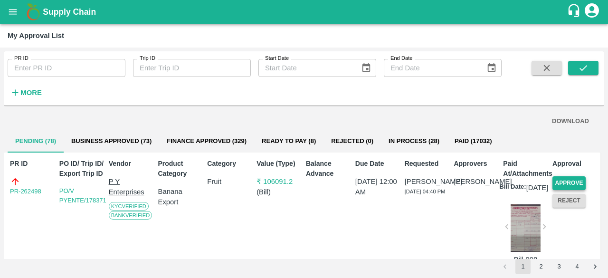
click at [565, 181] on button "Approve" at bounding box center [569, 183] width 33 height 14
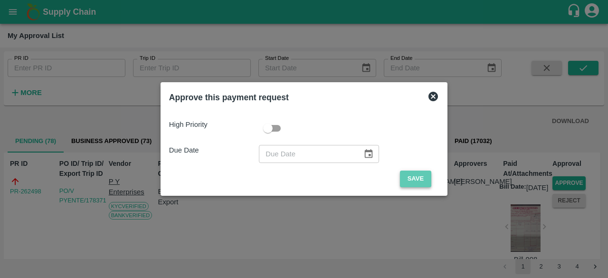
click at [416, 181] on button "Save" at bounding box center [415, 179] width 31 height 17
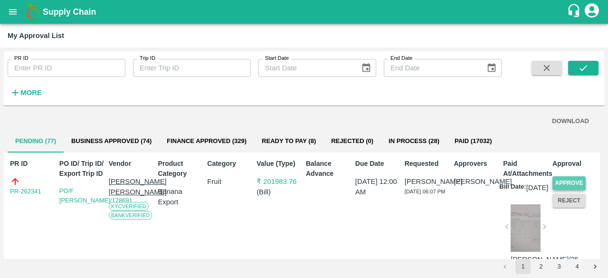
click at [558, 183] on button "Approve" at bounding box center [569, 183] width 33 height 14
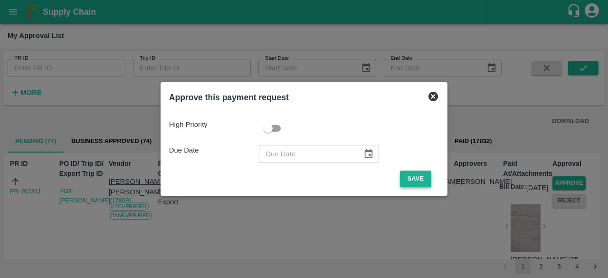
click at [416, 178] on button "Save" at bounding box center [415, 179] width 31 height 17
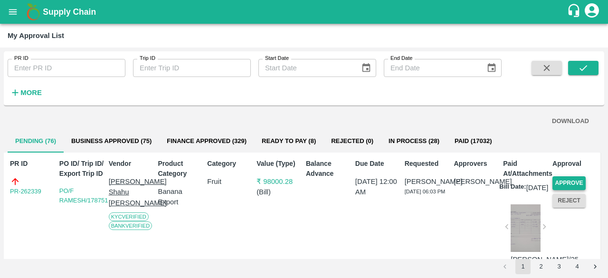
click at [572, 182] on button "Approve" at bounding box center [569, 183] width 33 height 14
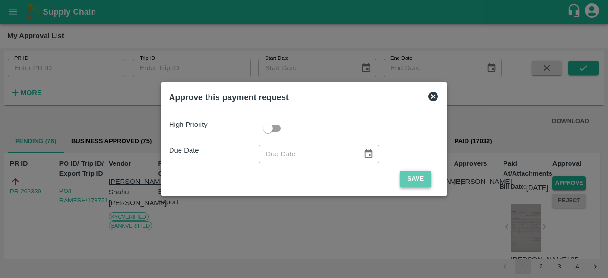
click at [422, 175] on button "Save" at bounding box center [415, 179] width 31 height 17
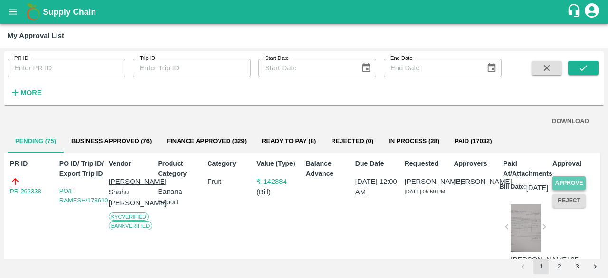
click at [565, 181] on button "Approve" at bounding box center [569, 183] width 33 height 14
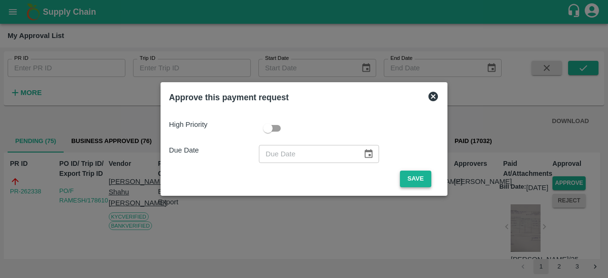
click at [417, 173] on button "Save" at bounding box center [415, 179] width 31 height 17
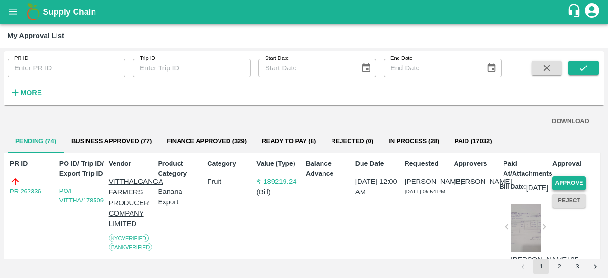
click at [568, 182] on button "Approve" at bounding box center [569, 183] width 33 height 14
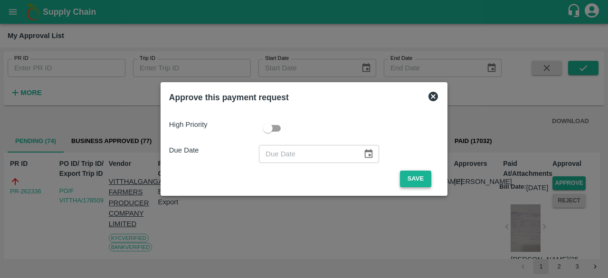
click at [417, 181] on button "Save" at bounding box center [415, 179] width 31 height 17
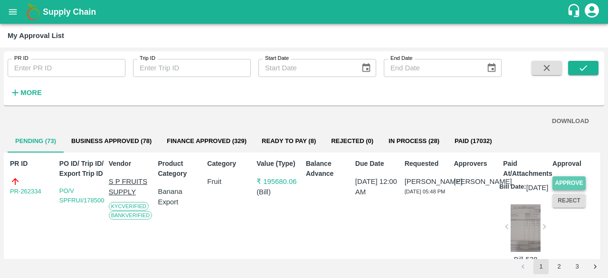
click at [567, 180] on button "Approve" at bounding box center [569, 183] width 33 height 14
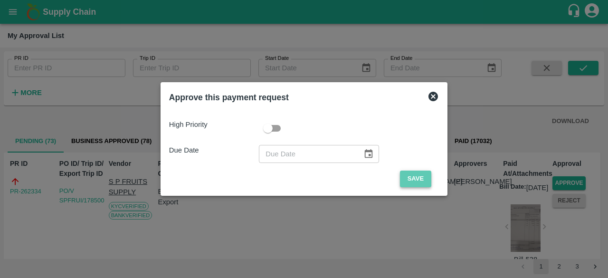
click at [411, 176] on button "Save" at bounding box center [415, 179] width 31 height 17
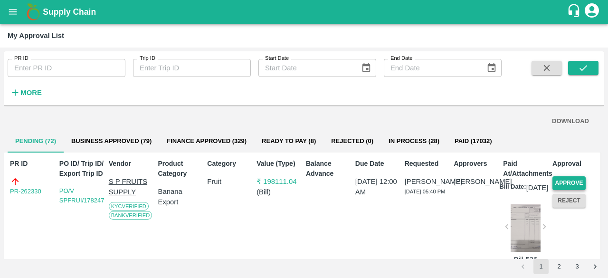
click at [560, 182] on button "Approve" at bounding box center [569, 183] width 33 height 14
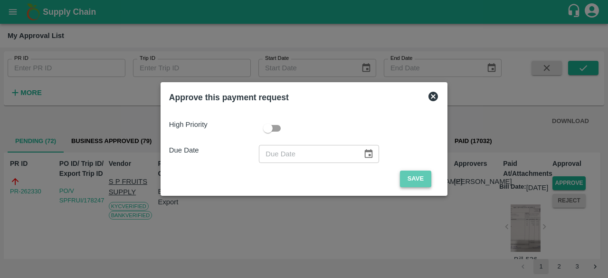
click at [408, 179] on button "Save" at bounding box center [415, 179] width 31 height 17
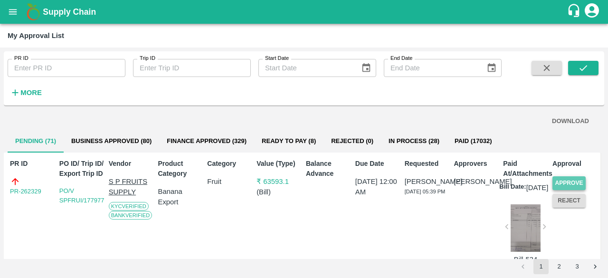
click at [574, 181] on button "Approve" at bounding box center [569, 183] width 33 height 14
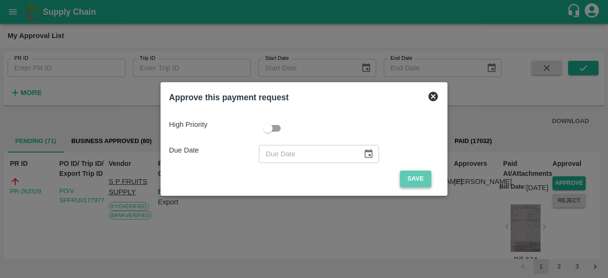
click at [412, 181] on button "Save" at bounding box center [415, 179] width 31 height 17
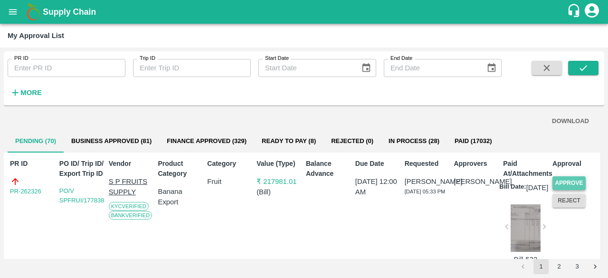
click at [564, 182] on button "Approve" at bounding box center [569, 183] width 33 height 14
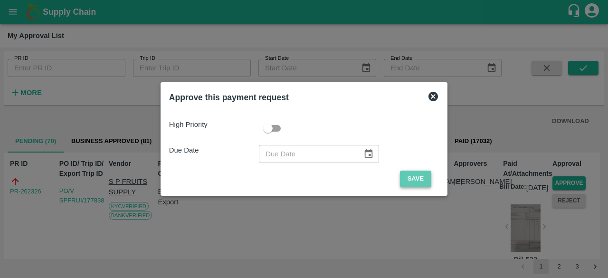
click at [403, 172] on button "Save" at bounding box center [415, 179] width 31 height 17
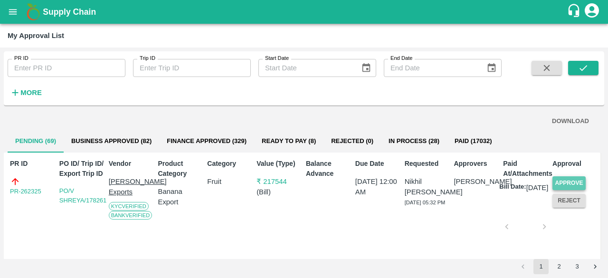
click at [570, 182] on button "Approve" at bounding box center [569, 183] width 33 height 14
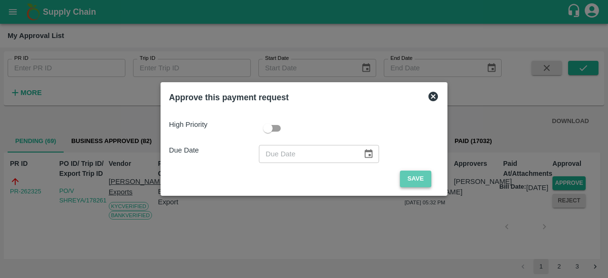
click at [403, 179] on button "Save" at bounding box center [415, 179] width 31 height 17
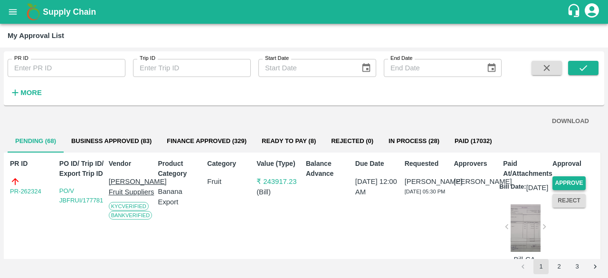
click at [567, 181] on button "Approve" at bounding box center [569, 183] width 33 height 14
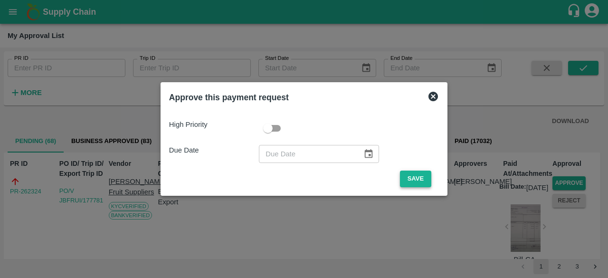
click at [418, 176] on button "Save" at bounding box center [415, 179] width 31 height 17
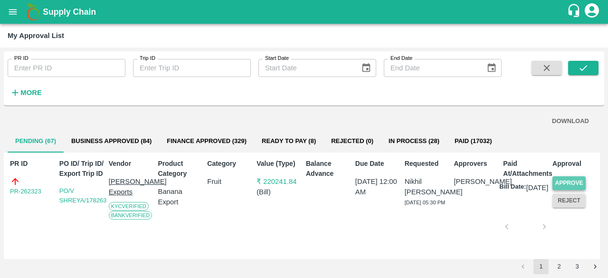
click at [567, 177] on button "Approve" at bounding box center [569, 183] width 33 height 14
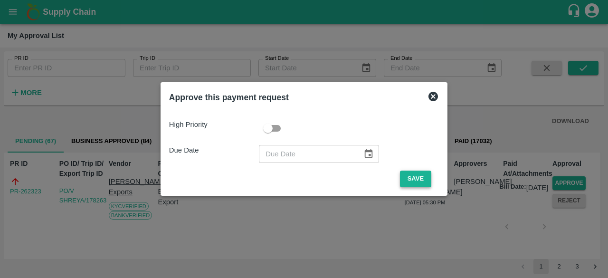
click at [413, 175] on button "Save" at bounding box center [415, 179] width 31 height 17
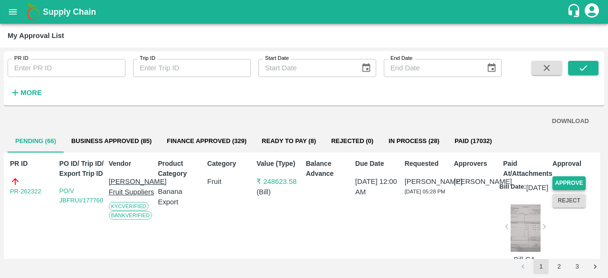
click at [561, 179] on button "Approve" at bounding box center [569, 183] width 33 height 14
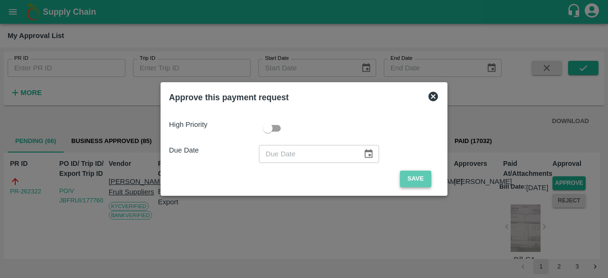
click at [410, 178] on button "Save" at bounding box center [415, 179] width 31 height 17
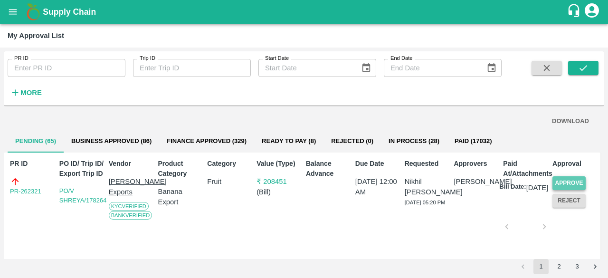
click at [569, 182] on button "Approve" at bounding box center [569, 183] width 33 height 14
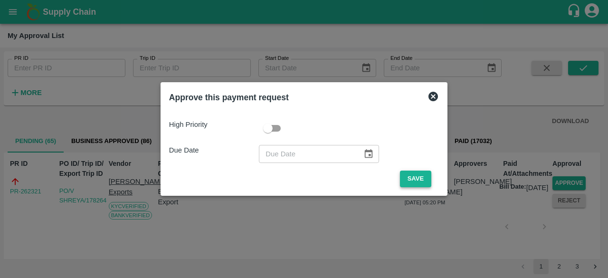
click at [419, 180] on button "Save" at bounding box center [415, 179] width 31 height 17
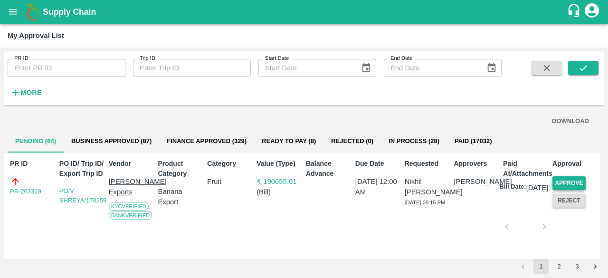
click at [570, 179] on button "Approve" at bounding box center [569, 183] width 33 height 14
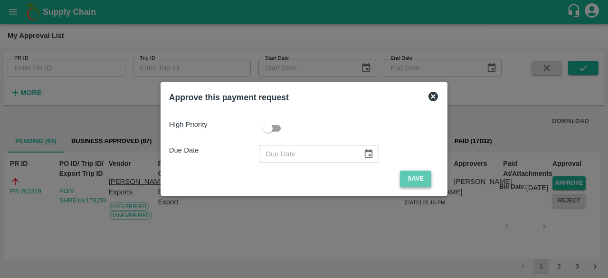
click at [417, 181] on button "Save" at bounding box center [415, 179] width 31 height 17
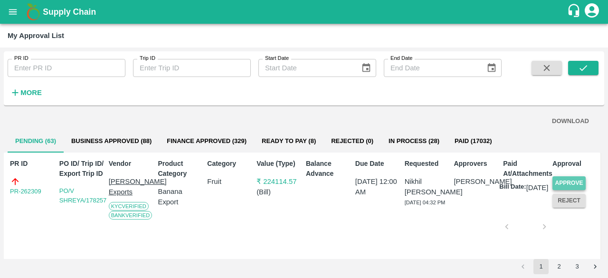
click at [568, 179] on button "Approve" at bounding box center [569, 183] width 33 height 14
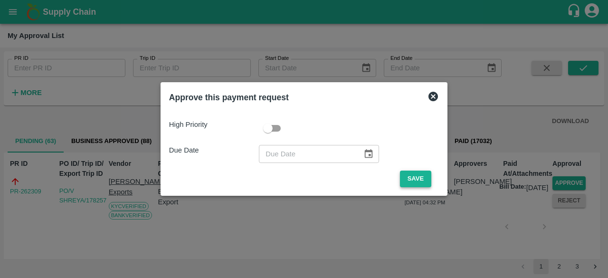
click at [414, 177] on button "Save" at bounding box center [415, 179] width 31 height 17
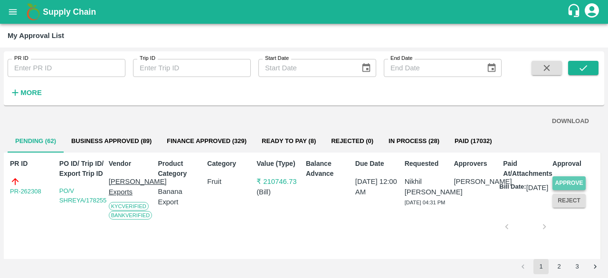
click at [562, 183] on button "Approve" at bounding box center [569, 183] width 33 height 14
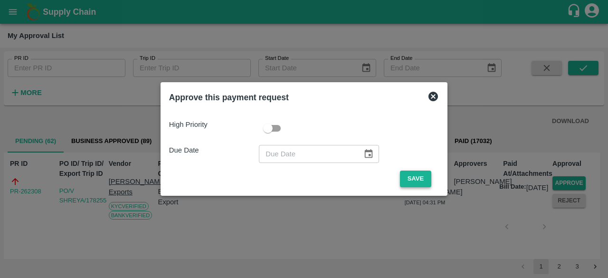
click at [410, 181] on button "Save" at bounding box center [415, 179] width 31 height 17
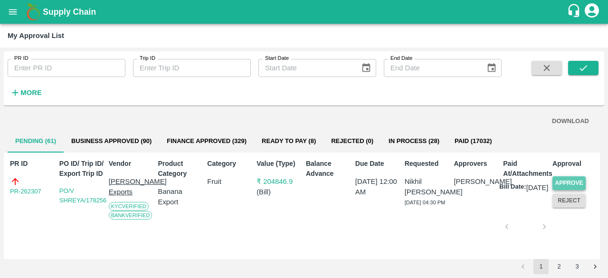
click at [568, 179] on button "Approve" at bounding box center [569, 183] width 33 height 14
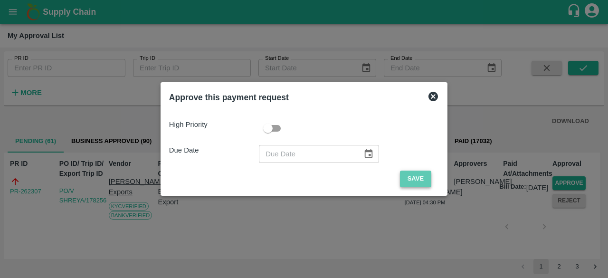
click at [420, 179] on button "Save" at bounding box center [415, 179] width 31 height 17
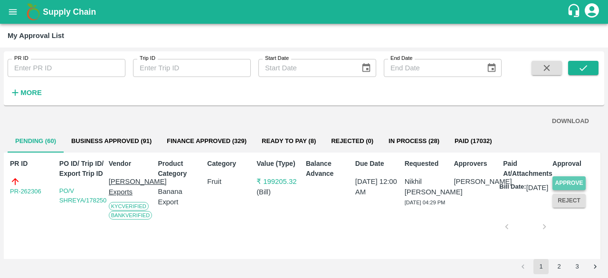
click at [566, 185] on button "Approve" at bounding box center [569, 183] width 33 height 14
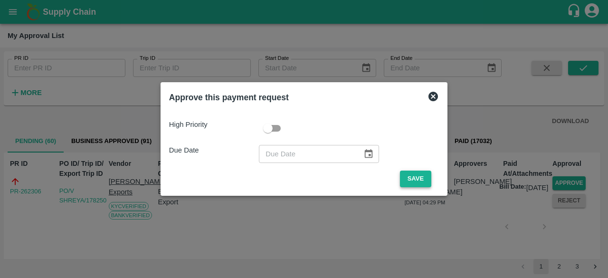
click at [411, 176] on button "Save" at bounding box center [415, 179] width 31 height 17
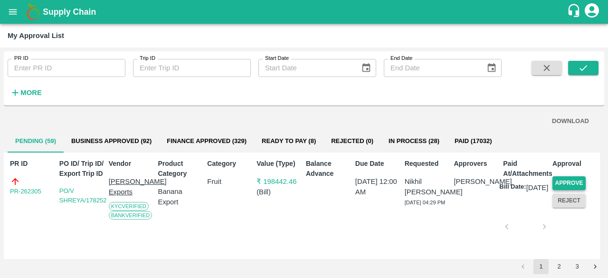
click at [570, 184] on button "Approve" at bounding box center [569, 183] width 33 height 14
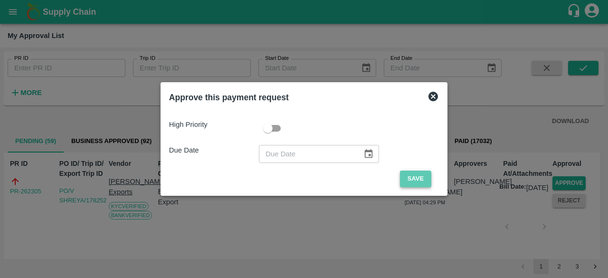
click at [417, 171] on button "Save" at bounding box center [415, 179] width 31 height 17
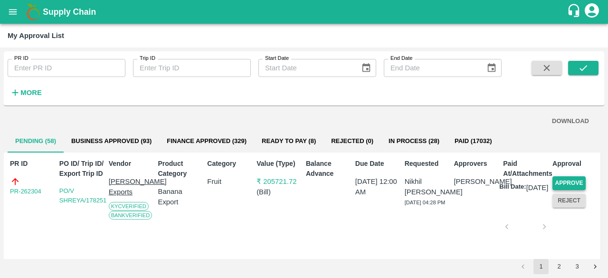
click at [569, 180] on button "Approve" at bounding box center [569, 183] width 33 height 14
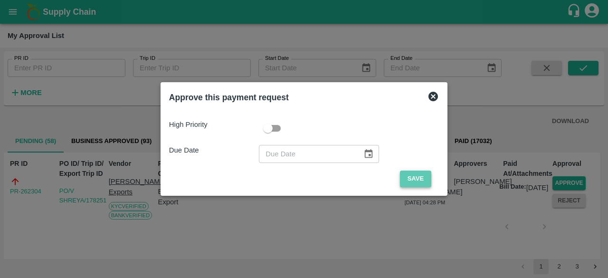
click at [426, 173] on button "Save" at bounding box center [415, 179] width 31 height 17
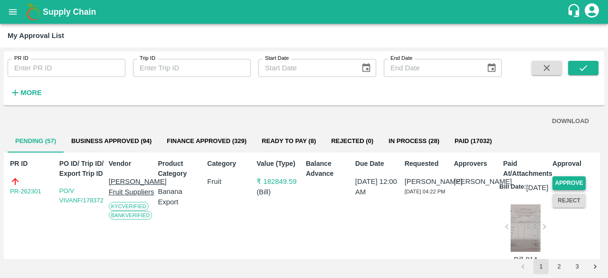
click at [570, 180] on button "Approve" at bounding box center [569, 183] width 33 height 14
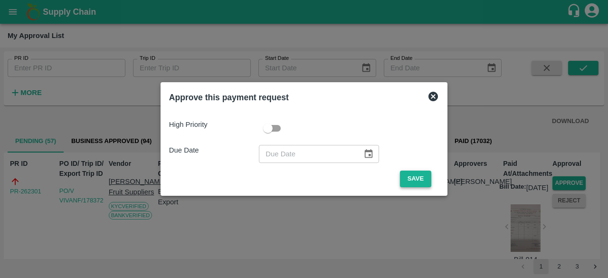
click at [414, 174] on button "Save" at bounding box center [415, 179] width 31 height 17
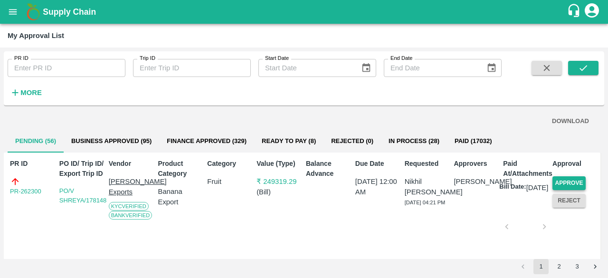
click at [563, 177] on button "Approve" at bounding box center [569, 183] width 33 height 14
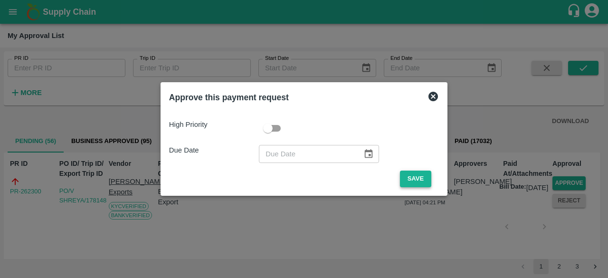
click at [419, 182] on button "Save" at bounding box center [415, 179] width 31 height 17
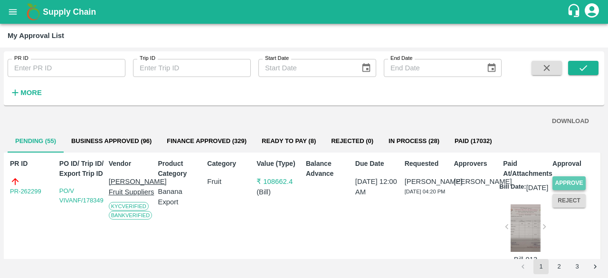
click at [557, 181] on button "Approve" at bounding box center [569, 183] width 33 height 14
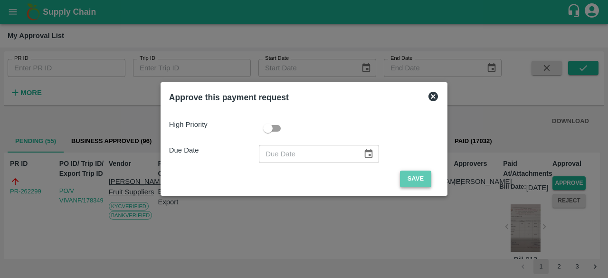
click at [407, 175] on button "Save" at bounding box center [415, 179] width 31 height 17
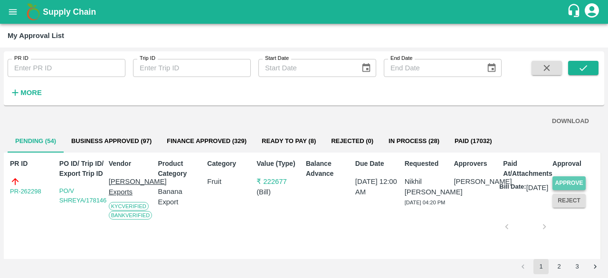
click at [578, 183] on button "Approve" at bounding box center [569, 183] width 33 height 14
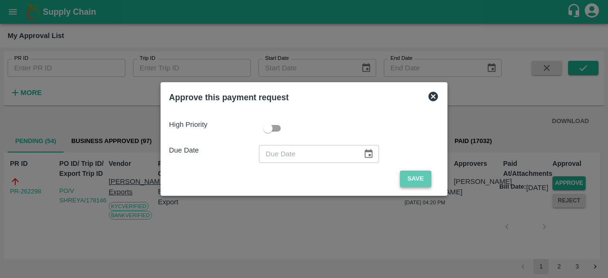
click at [405, 181] on button "Save" at bounding box center [415, 179] width 31 height 17
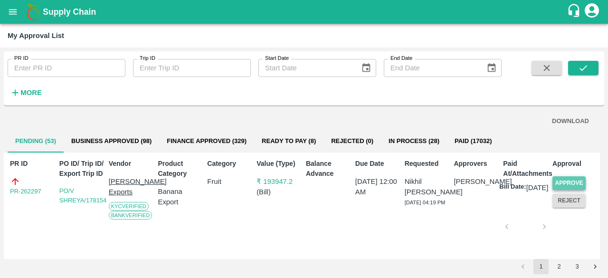
click at [581, 182] on button "Approve" at bounding box center [569, 183] width 33 height 14
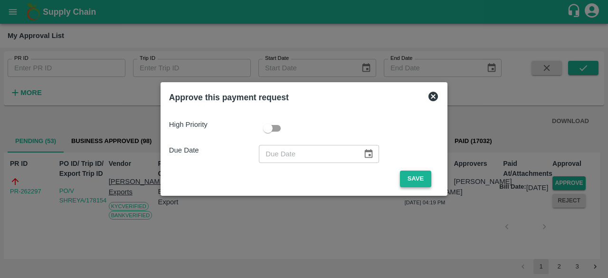
click at [411, 178] on button "Save" at bounding box center [415, 179] width 31 height 17
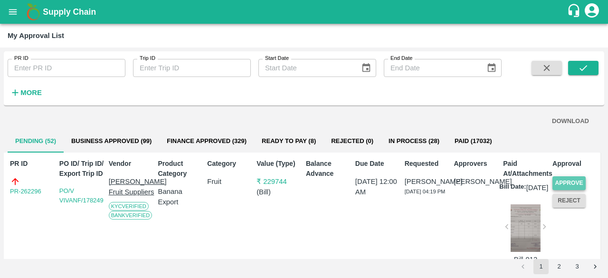
click at [563, 182] on button "Approve" at bounding box center [569, 183] width 33 height 14
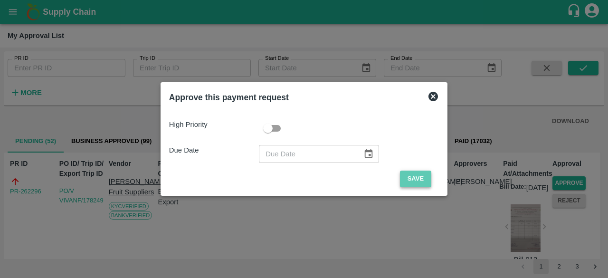
click at [418, 174] on button "Save" at bounding box center [415, 179] width 31 height 17
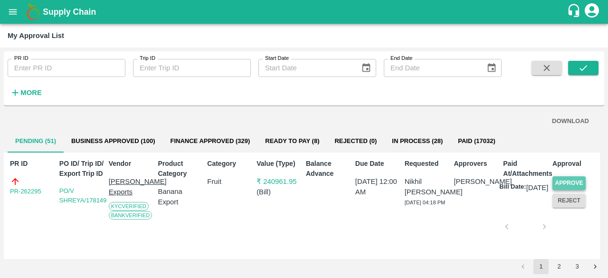
click at [573, 180] on button "Approve" at bounding box center [569, 183] width 33 height 14
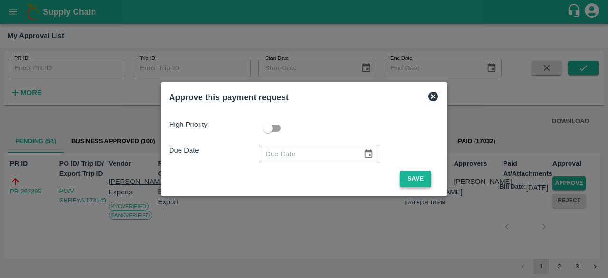
click at [412, 178] on button "Save" at bounding box center [415, 179] width 31 height 17
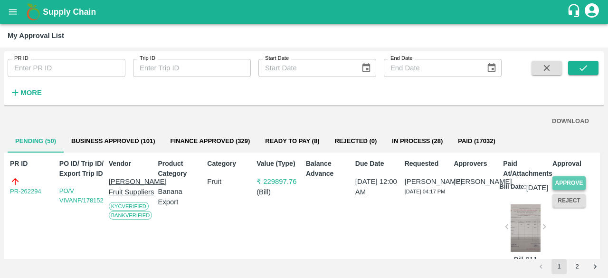
click at [560, 182] on button "Approve" at bounding box center [569, 183] width 33 height 14
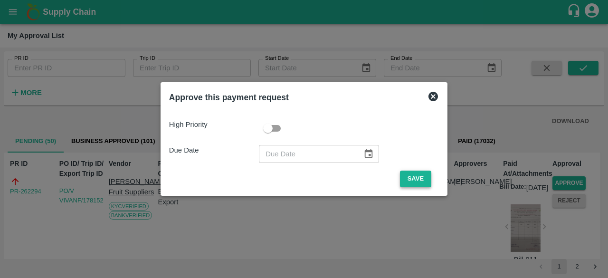
click at [402, 177] on button "Save" at bounding box center [415, 179] width 31 height 17
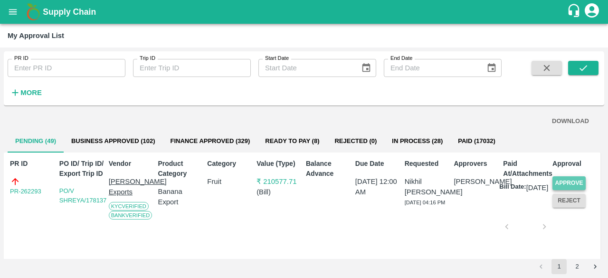
click at [561, 182] on button "Approve" at bounding box center [569, 183] width 33 height 14
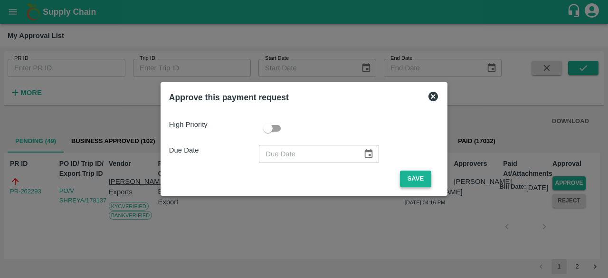
click at [419, 181] on button "Save" at bounding box center [415, 179] width 31 height 17
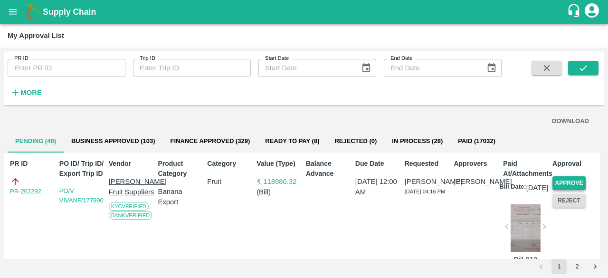
click at [560, 182] on button "Approve" at bounding box center [569, 183] width 33 height 14
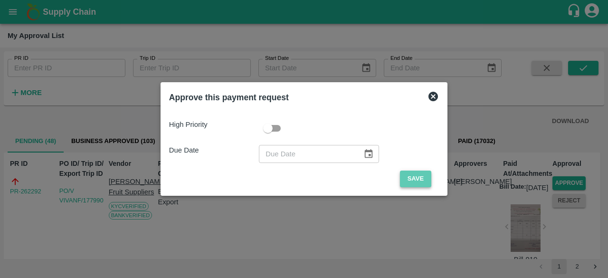
click at [405, 175] on button "Save" at bounding box center [415, 179] width 31 height 17
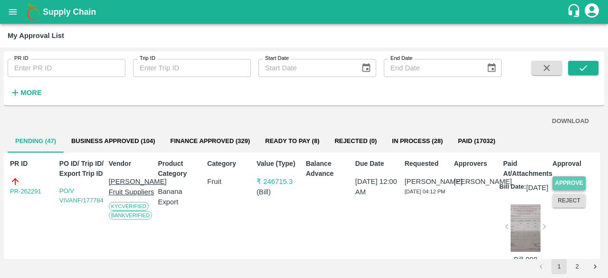
click at [560, 183] on button "Approve" at bounding box center [569, 183] width 33 height 14
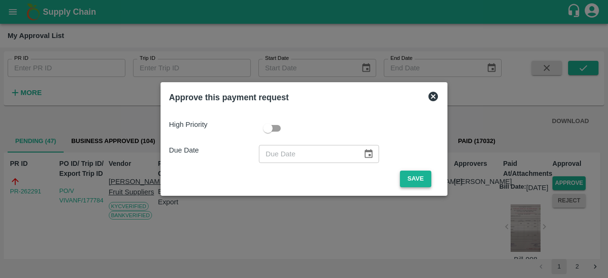
click at [406, 184] on button "Save" at bounding box center [415, 179] width 31 height 17
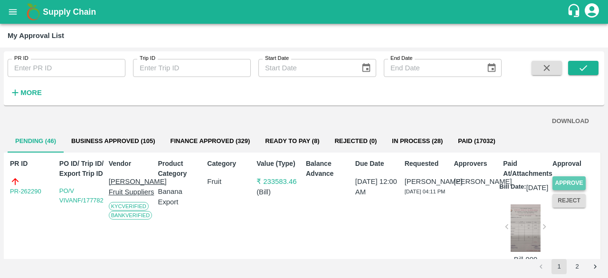
click at [566, 179] on button "Approve" at bounding box center [569, 183] width 33 height 14
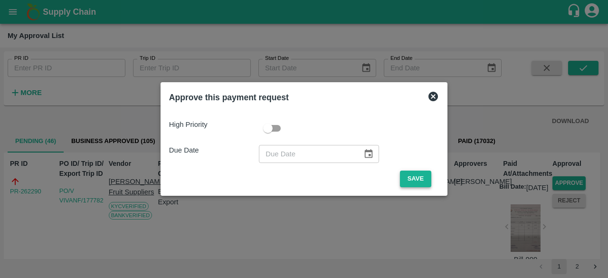
click at [412, 175] on button "Save" at bounding box center [415, 179] width 31 height 17
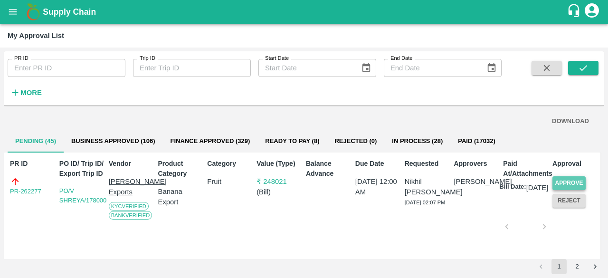
click at [568, 181] on button "Approve" at bounding box center [569, 183] width 33 height 14
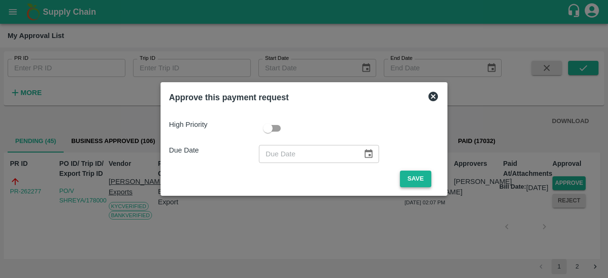
click at [413, 183] on button "Save" at bounding box center [415, 179] width 31 height 17
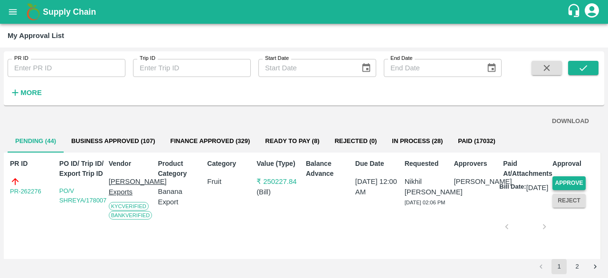
click at [565, 181] on button "Approve" at bounding box center [569, 183] width 33 height 14
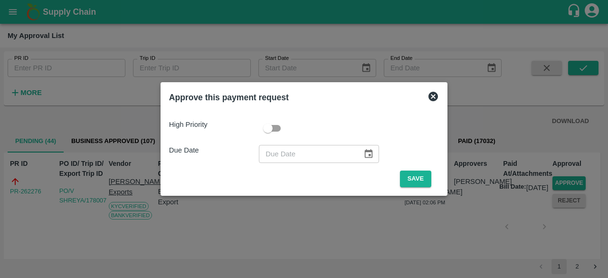
click at [394, 179] on span "Save" at bounding box center [415, 179] width 47 height 17
click at [407, 181] on button "Save" at bounding box center [415, 179] width 31 height 17
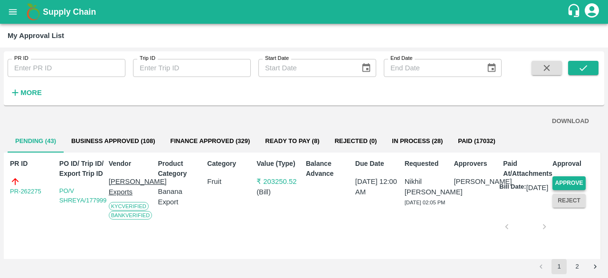
click at [565, 182] on button "Approve" at bounding box center [569, 183] width 33 height 14
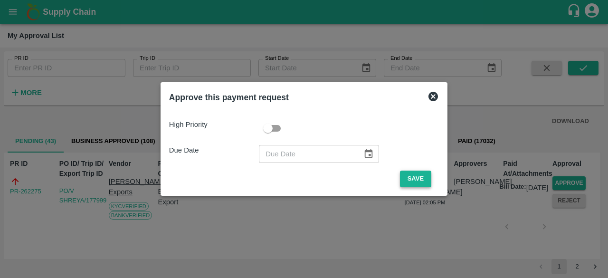
click at [416, 182] on button "Save" at bounding box center [415, 179] width 31 height 17
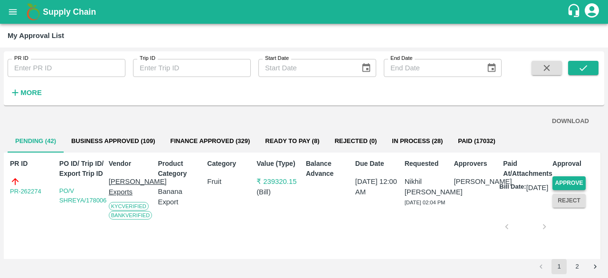
click at [567, 182] on button "Approve" at bounding box center [569, 183] width 33 height 14
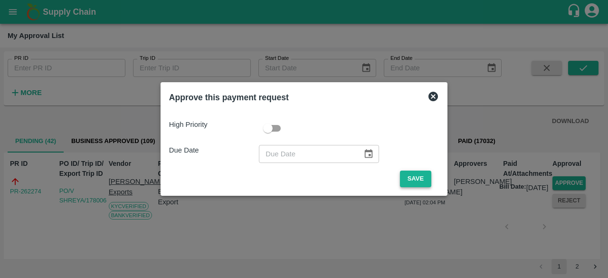
click at [421, 181] on button "Save" at bounding box center [415, 179] width 31 height 17
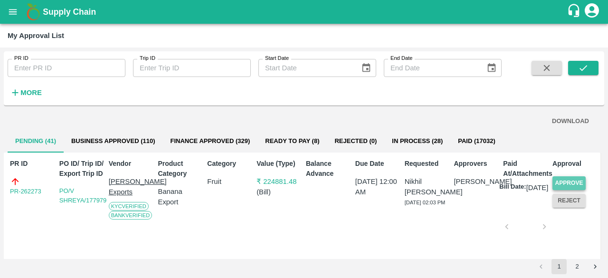
click at [568, 181] on button "Approve" at bounding box center [569, 183] width 33 height 14
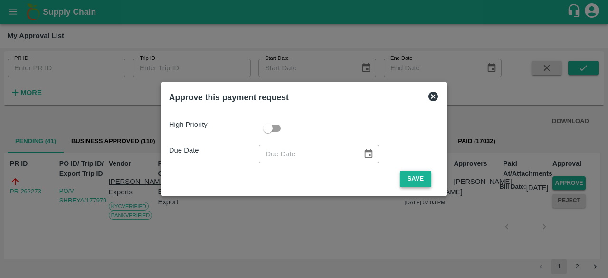
click at [419, 182] on button "Save" at bounding box center [415, 179] width 31 height 17
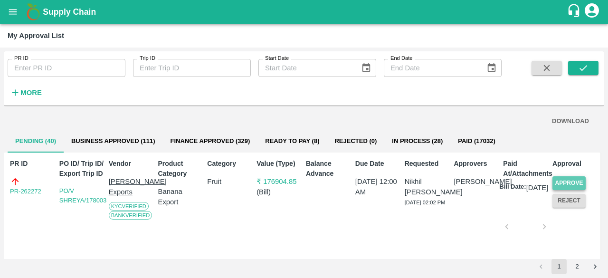
click at [570, 181] on button "Approve" at bounding box center [569, 183] width 33 height 14
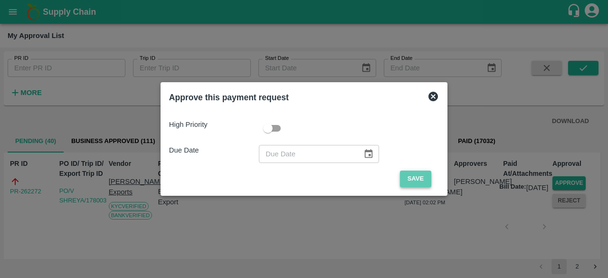
click at [415, 180] on button "Save" at bounding box center [415, 179] width 31 height 17
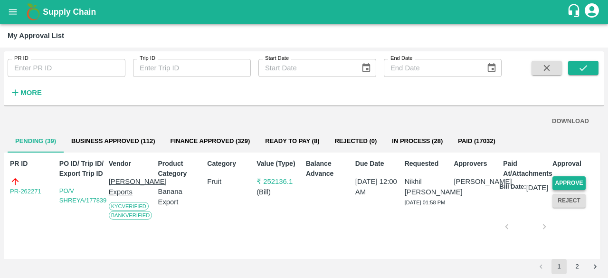
click at [573, 178] on button "Approve" at bounding box center [569, 183] width 33 height 14
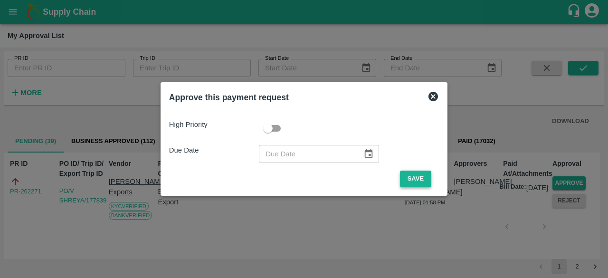
click at [413, 183] on button "Save" at bounding box center [415, 179] width 31 height 17
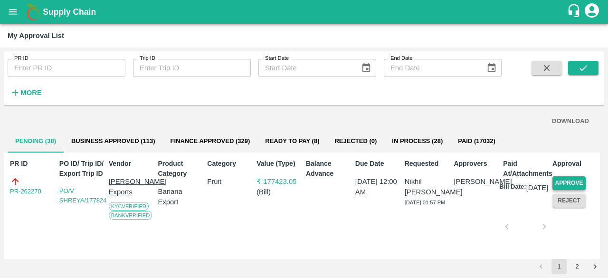
click at [572, 181] on button "Approve" at bounding box center [569, 183] width 33 height 14
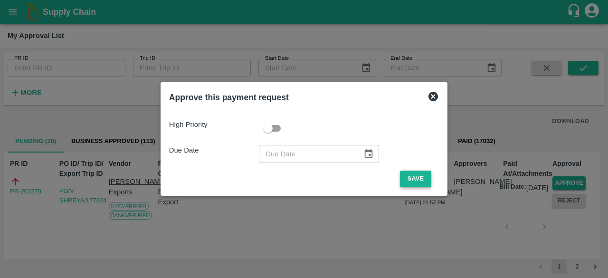
click at [411, 174] on button "Save" at bounding box center [415, 179] width 31 height 17
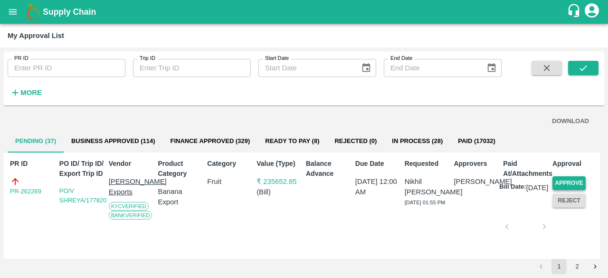
click at [571, 181] on button "Approve" at bounding box center [569, 183] width 33 height 14
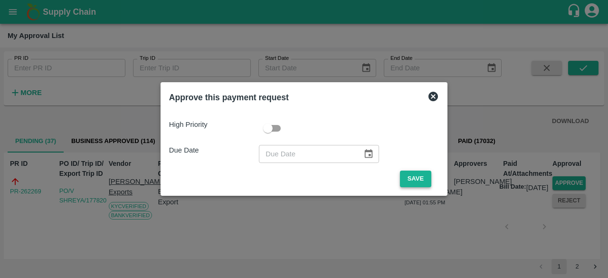
click at [412, 179] on button "Save" at bounding box center [415, 179] width 31 height 17
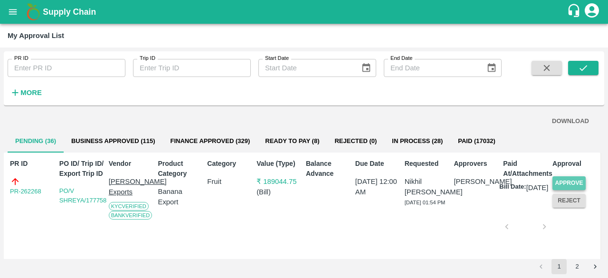
click at [581, 182] on button "Approve" at bounding box center [569, 183] width 33 height 14
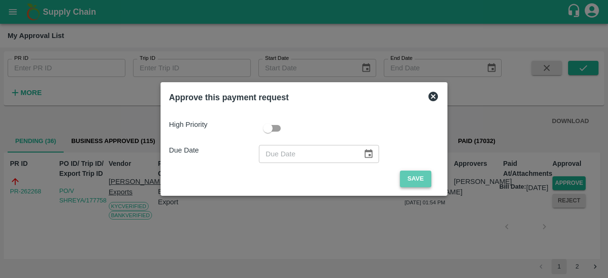
click at [414, 181] on button "Save" at bounding box center [415, 179] width 31 height 17
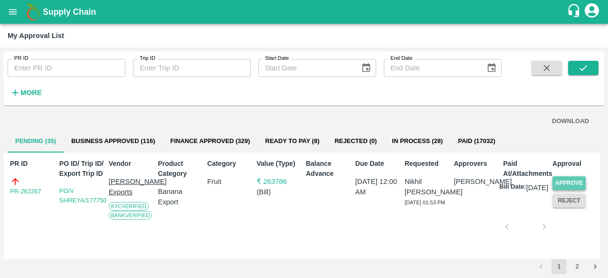
click at [565, 180] on button "Approve" at bounding box center [569, 183] width 33 height 14
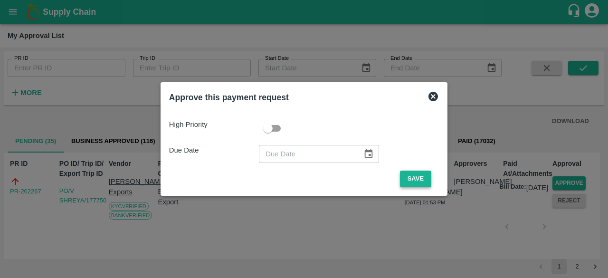
click at [418, 179] on button "Save" at bounding box center [415, 179] width 31 height 17
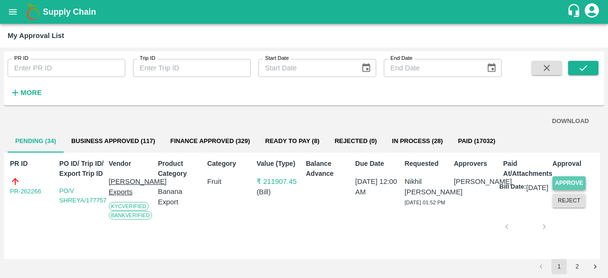
click at [567, 180] on button "Approve" at bounding box center [569, 183] width 33 height 14
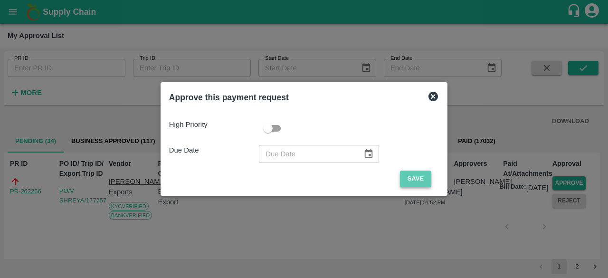
click at [410, 181] on button "Save" at bounding box center [415, 179] width 31 height 17
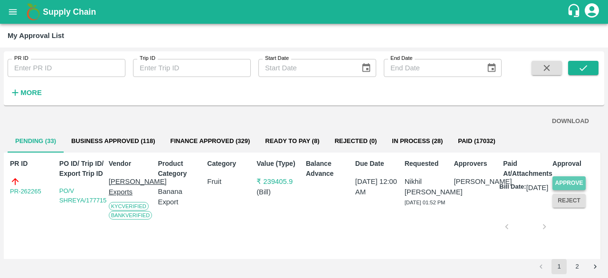
click at [574, 180] on button "Approve" at bounding box center [569, 183] width 33 height 14
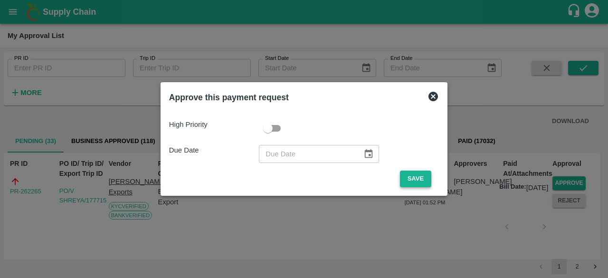
click at [414, 179] on button "Save" at bounding box center [415, 179] width 31 height 17
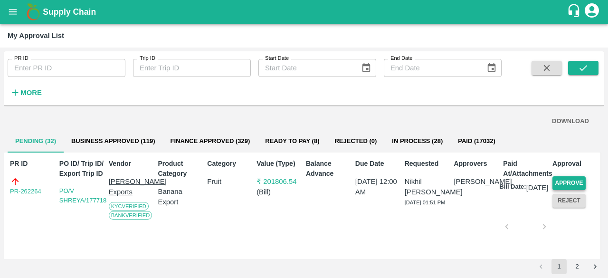
click at [560, 182] on button "Approve" at bounding box center [569, 183] width 33 height 14
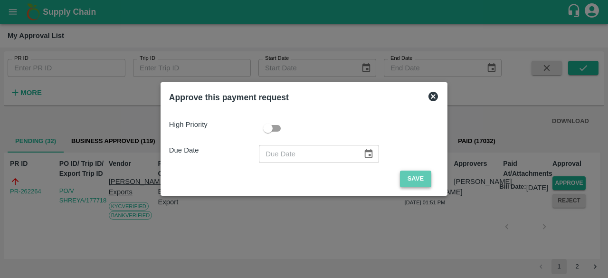
click at [417, 183] on button "Save" at bounding box center [415, 179] width 31 height 17
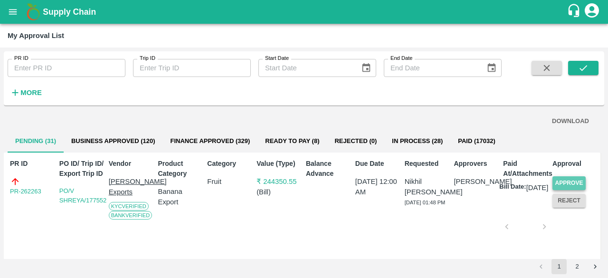
click at [567, 181] on button "Approve" at bounding box center [569, 183] width 33 height 14
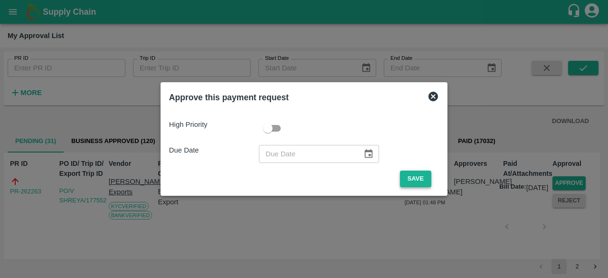
click at [416, 178] on button "Save" at bounding box center [415, 179] width 31 height 17
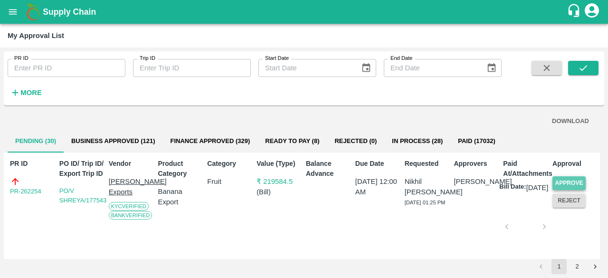
click at [563, 182] on button "Approve" at bounding box center [569, 183] width 33 height 14
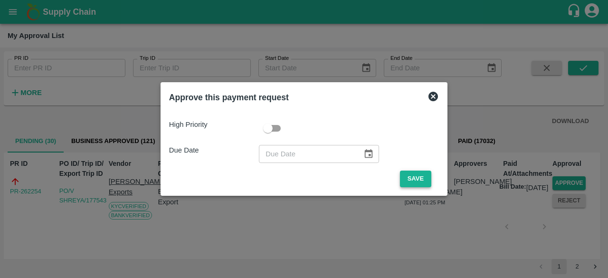
click at [403, 181] on button "Save" at bounding box center [415, 179] width 31 height 17
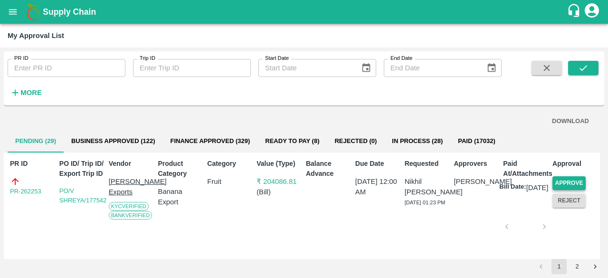
click at [559, 181] on button "Approve" at bounding box center [569, 183] width 33 height 14
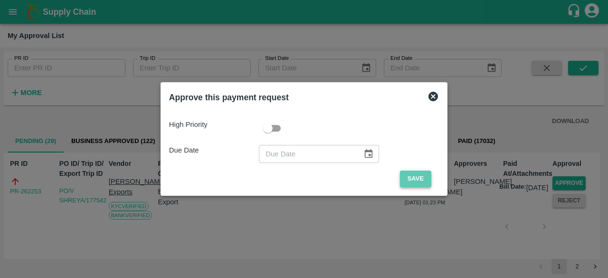
click at [412, 180] on button "Save" at bounding box center [415, 179] width 31 height 17
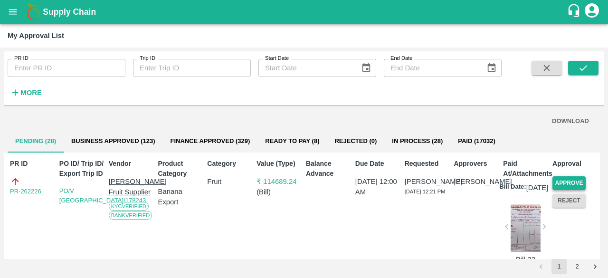
click at [561, 180] on button "Approve" at bounding box center [569, 183] width 33 height 14
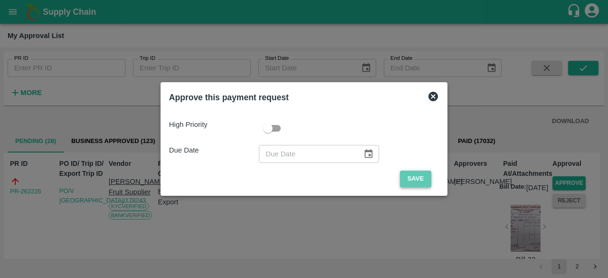
click at [423, 177] on button "Save" at bounding box center [415, 179] width 31 height 17
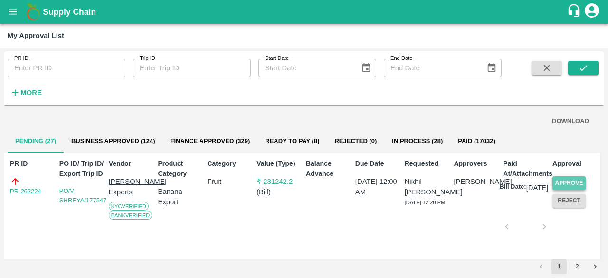
click at [574, 180] on button "Approve" at bounding box center [569, 183] width 33 height 14
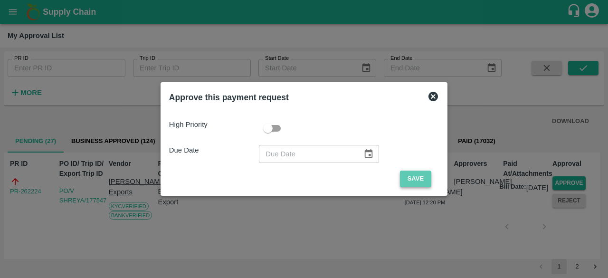
click at [421, 180] on button "Save" at bounding box center [415, 179] width 31 height 17
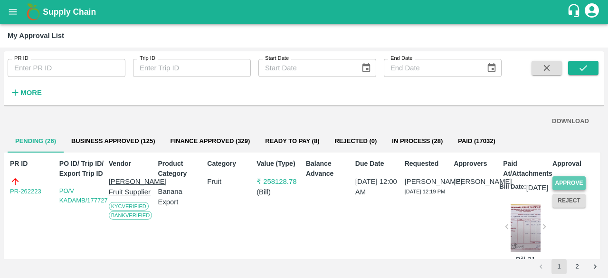
click at [560, 181] on button "Approve" at bounding box center [569, 183] width 33 height 14
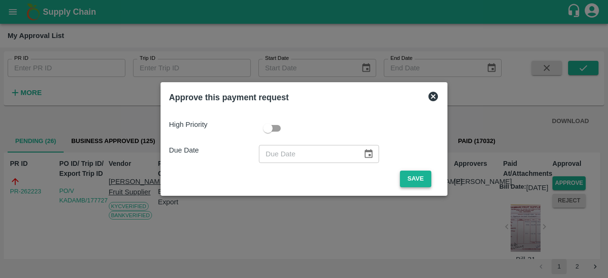
click at [417, 179] on button "Save" at bounding box center [415, 179] width 31 height 17
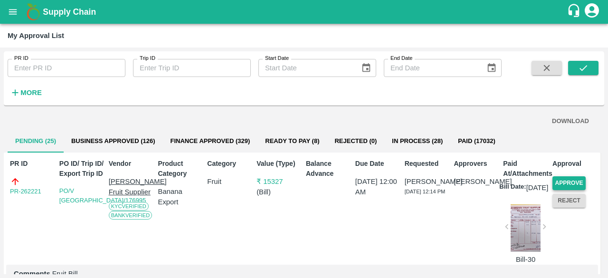
click at [571, 182] on button "Approve" at bounding box center [569, 183] width 33 height 14
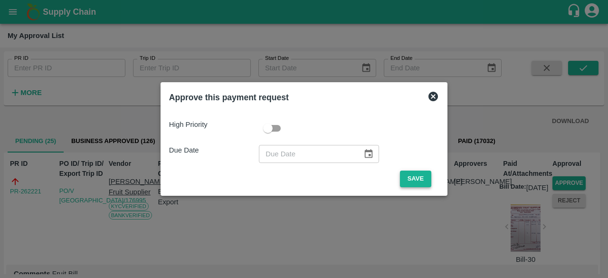
click at [408, 182] on button "Save" at bounding box center [415, 179] width 31 height 17
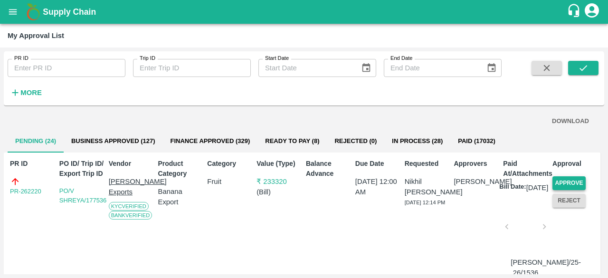
click at [559, 180] on button "Approve" at bounding box center [569, 183] width 33 height 14
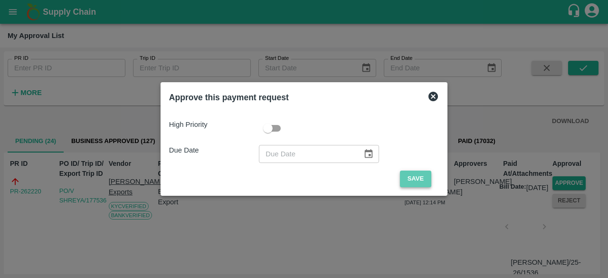
click at [406, 182] on button "Save" at bounding box center [415, 179] width 31 height 17
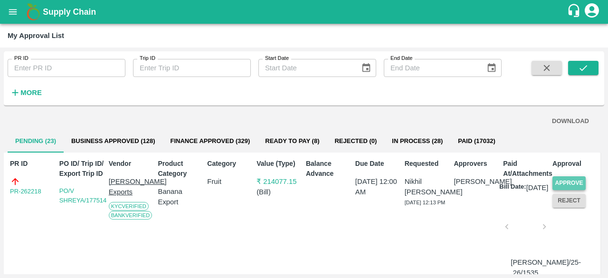
click at [558, 181] on button "Approve" at bounding box center [569, 183] width 33 height 14
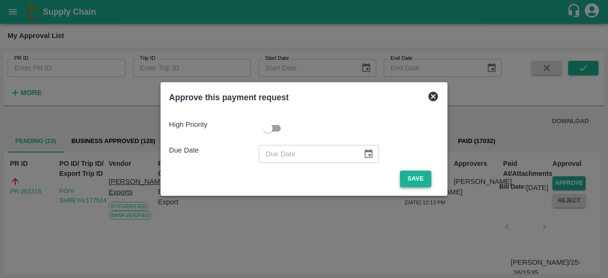
click at [406, 180] on button "Save" at bounding box center [415, 179] width 31 height 17
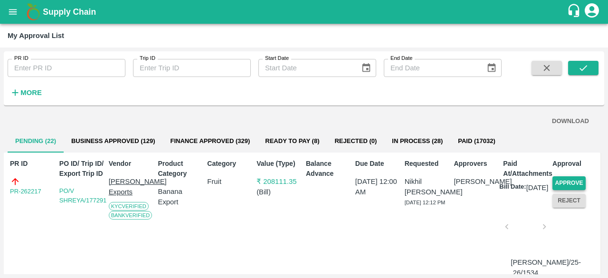
click at [579, 179] on button "Approve" at bounding box center [569, 183] width 33 height 14
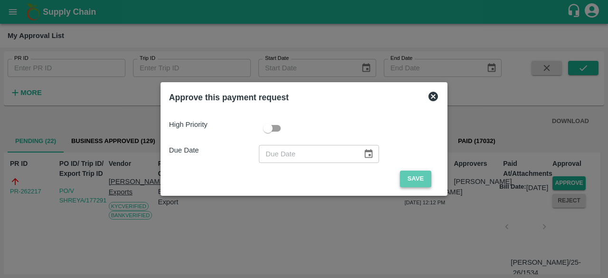
click at [410, 180] on button "Save" at bounding box center [415, 179] width 31 height 17
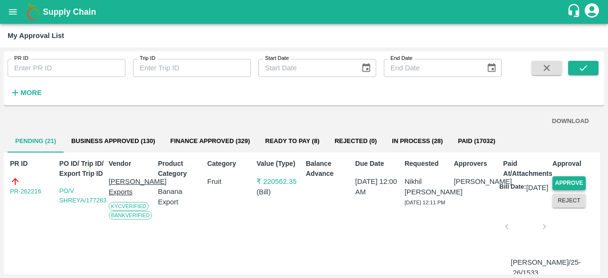
click at [569, 177] on button "Approve" at bounding box center [569, 183] width 33 height 14
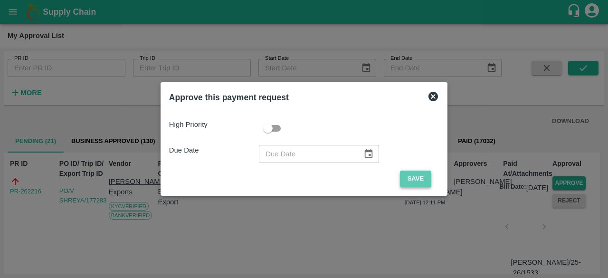
click at [409, 172] on button "Save" at bounding box center [415, 179] width 31 height 17
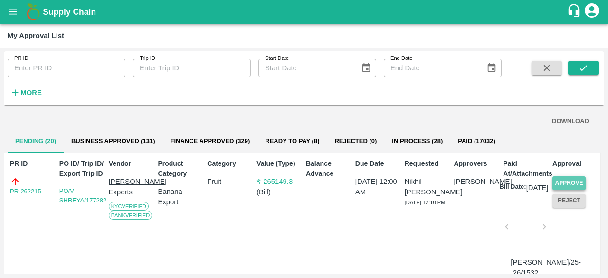
click at [571, 181] on button "Approve" at bounding box center [569, 183] width 33 height 14
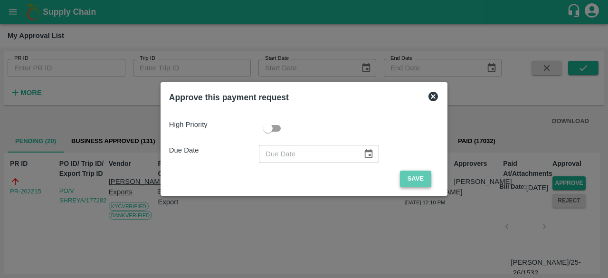
click at [410, 176] on button "Save" at bounding box center [415, 179] width 31 height 17
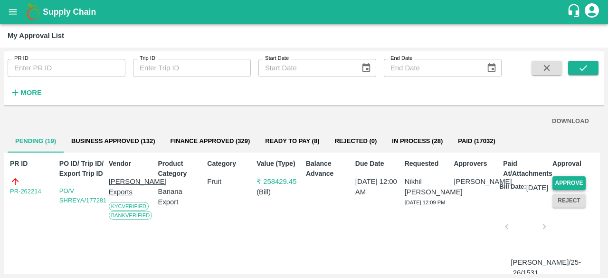
click at [571, 179] on button "Approve" at bounding box center [569, 183] width 33 height 14
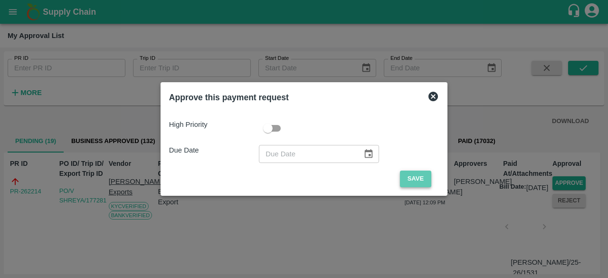
click at [413, 174] on button "Save" at bounding box center [415, 179] width 31 height 17
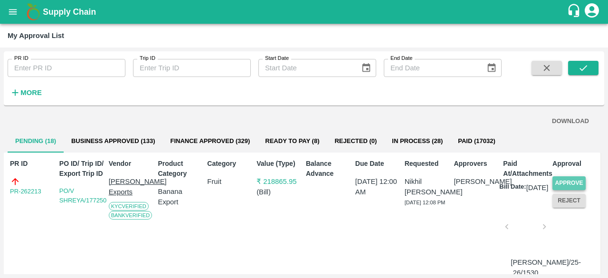
click at [564, 181] on button "Approve" at bounding box center [569, 183] width 33 height 14
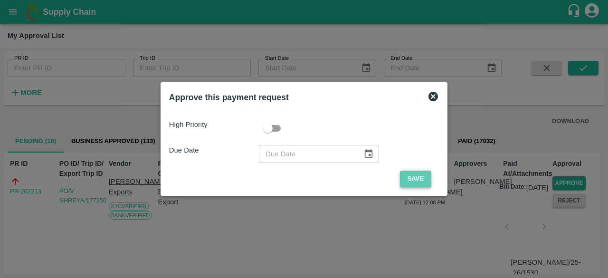
click at [422, 181] on button "Save" at bounding box center [415, 179] width 31 height 17
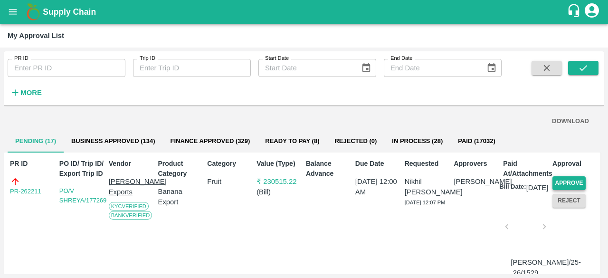
click at [556, 180] on button "Approve" at bounding box center [569, 183] width 33 height 14
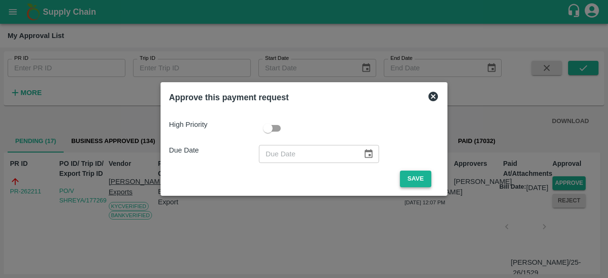
click at [406, 177] on button "Save" at bounding box center [415, 179] width 31 height 17
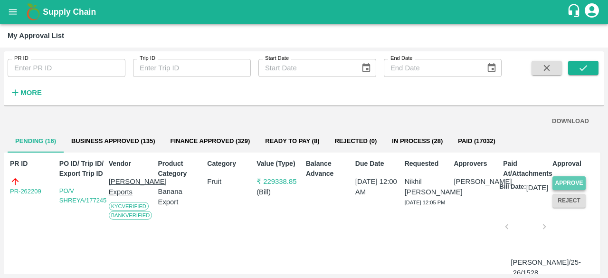
click at [564, 179] on button "Approve" at bounding box center [569, 183] width 33 height 14
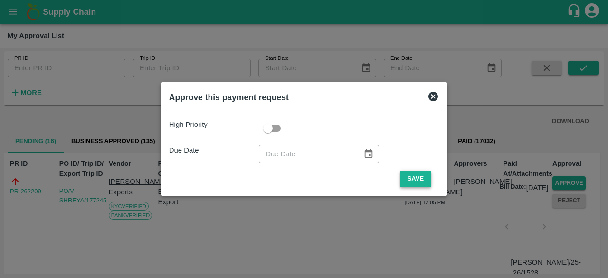
click at [415, 175] on button "Save" at bounding box center [415, 179] width 31 height 17
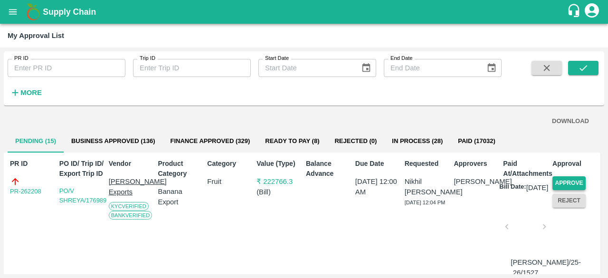
click at [573, 183] on button "Approve" at bounding box center [569, 183] width 33 height 14
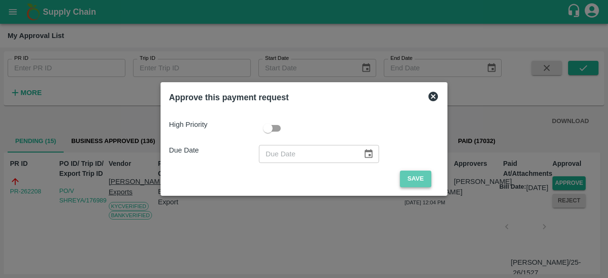
click at [406, 179] on button "Save" at bounding box center [415, 179] width 31 height 17
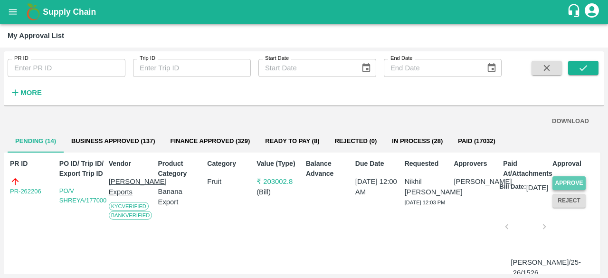
click at [568, 180] on button "Approve" at bounding box center [569, 183] width 33 height 14
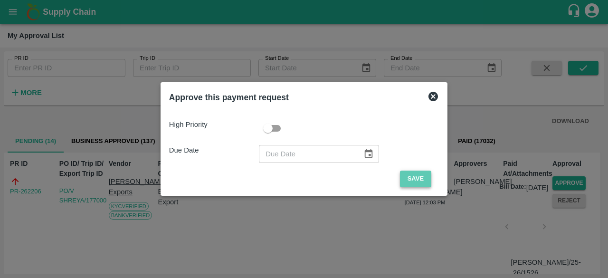
click at [408, 172] on button "Save" at bounding box center [415, 179] width 31 height 17
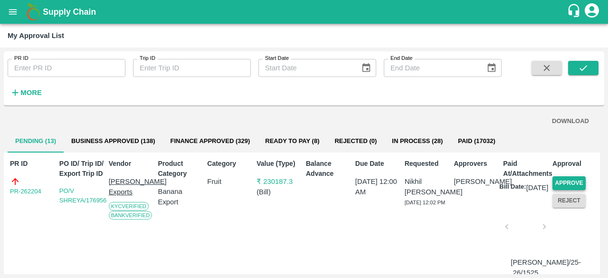
click at [563, 181] on button "Approve" at bounding box center [569, 183] width 33 height 14
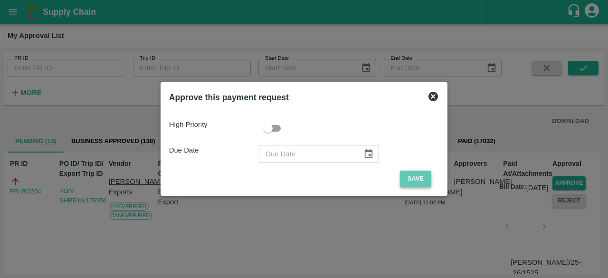
click at [417, 182] on button "Save" at bounding box center [415, 179] width 31 height 17
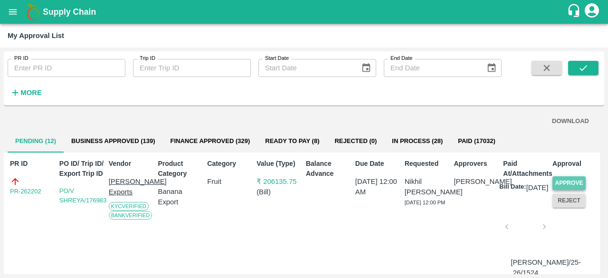
click at [562, 181] on button "Approve" at bounding box center [569, 183] width 33 height 14
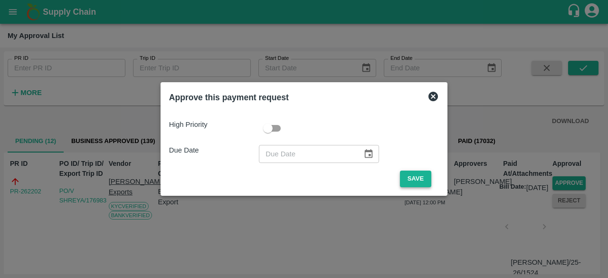
click at [412, 175] on button "Save" at bounding box center [415, 179] width 31 height 17
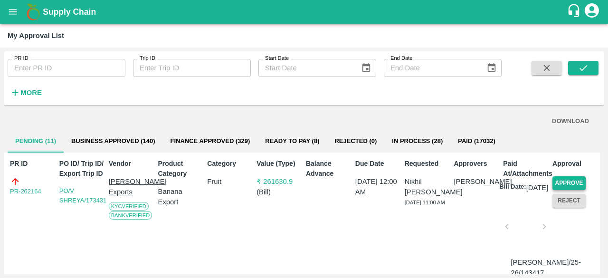
click at [565, 181] on button "Approve" at bounding box center [569, 183] width 33 height 14
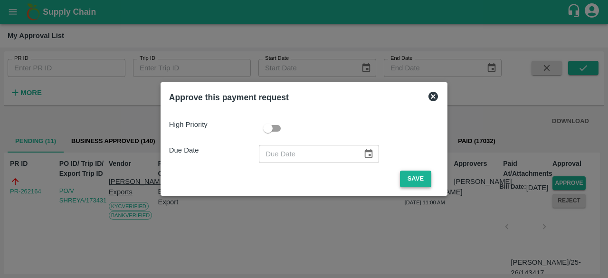
click at [403, 183] on button "Save" at bounding box center [415, 179] width 31 height 17
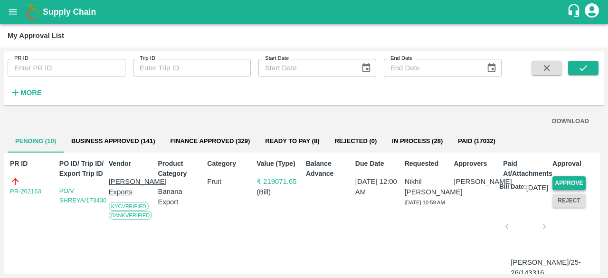
click at [575, 178] on button "Approve" at bounding box center [569, 183] width 33 height 14
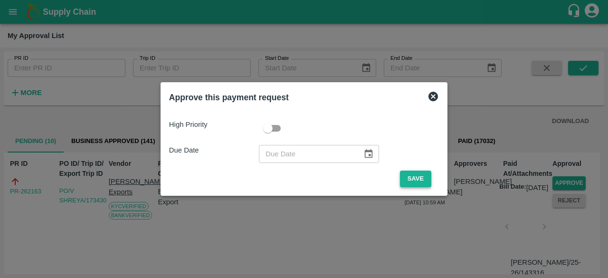
click at [418, 176] on button "Save" at bounding box center [415, 179] width 31 height 17
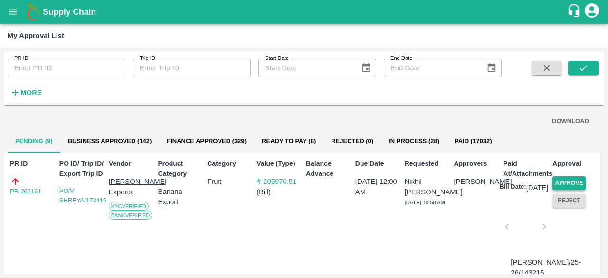
click at [570, 178] on button "Approve" at bounding box center [569, 183] width 33 height 14
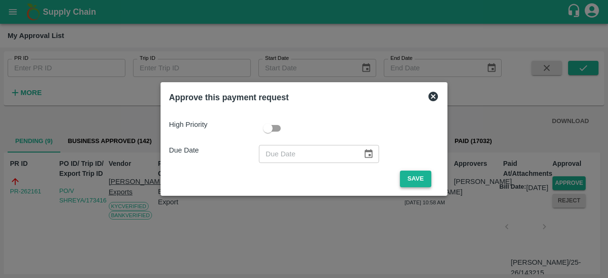
drag, startPoint x: 416, startPoint y: 174, endPoint x: 410, endPoint y: 181, distance: 8.8
click at [416, 174] on button "Save" at bounding box center [415, 179] width 31 height 17
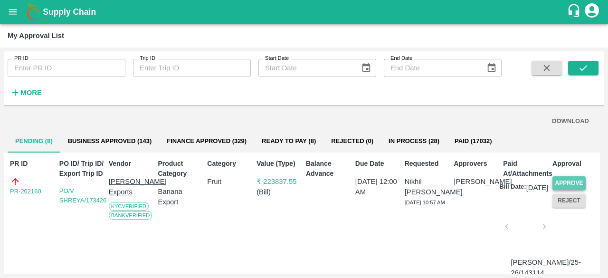
click at [558, 177] on button "Approve" at bounding box center [569, 183] width 33 height 14
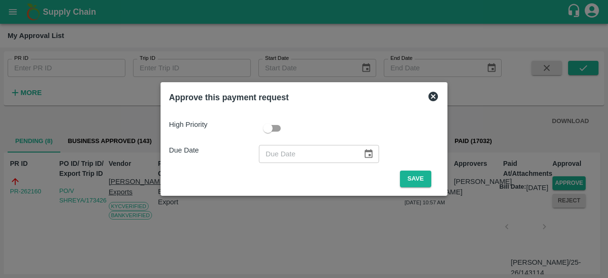
drag, startPoint x: 414, startPoint y: 177, endPoint x: 384, endPoint y: 216, distance: 49.4
click at [411, 180] on button "Save" at bounding box center [415, 179] width 31 height 17
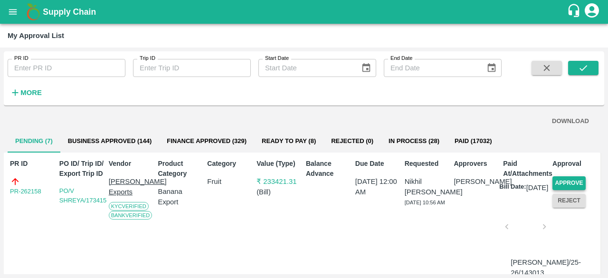
click at [567, 181] on button "Approve" at bounding box center [569, 183] width 33 height 14
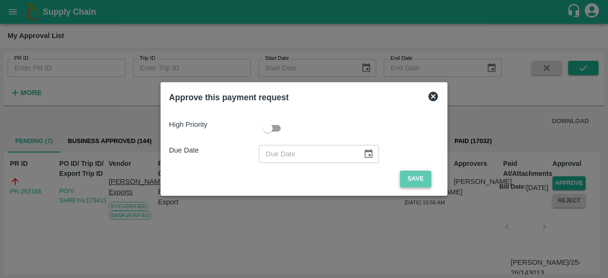
click at [410, 177] on button "Save" at bounding box center [415, 179] width 31 height 17
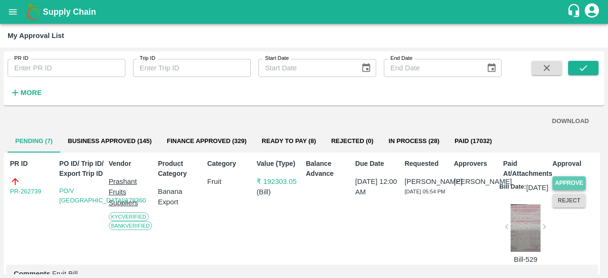
click at [576, 182] on button "Approve" at bounding box center [569, 183] width 33 height 14
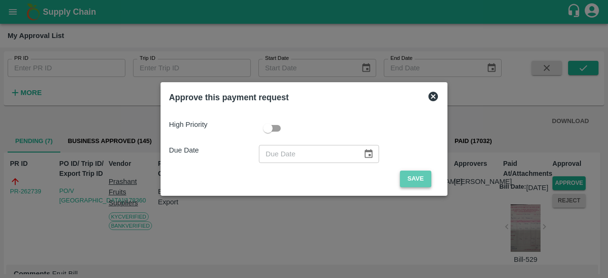
click at [422, 178] on button "Save" at bounding box center [415, 179] width 31 height 17
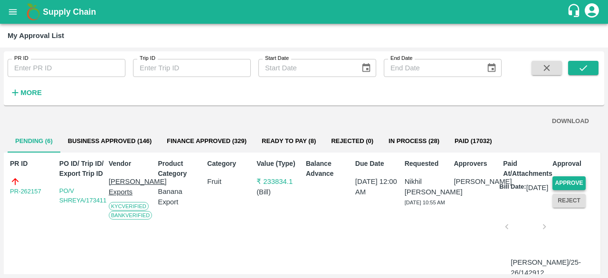
click at [575, 182] on button "Approve" at bounding box center [569, 183] width 33 height 14
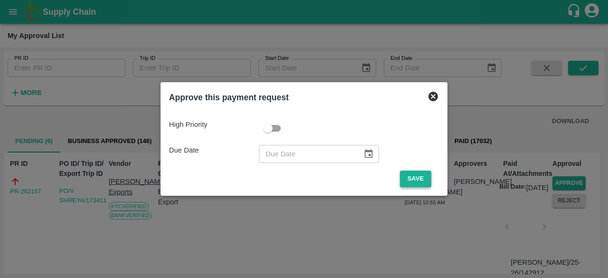
click at [423, 172] on button "Save" at bounding box center [415, 179] width 31 height 17
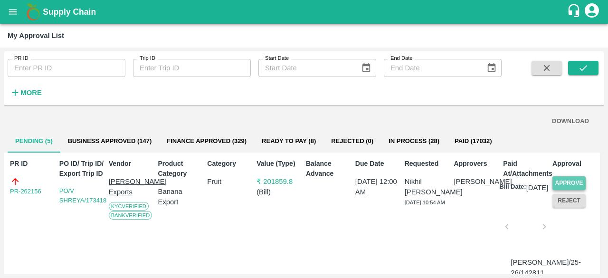
click at [567, 182] on button "Approve" at bounding box center [569, 183] width 33 height 14
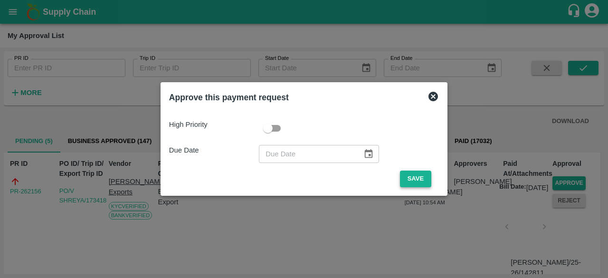
click at [422, 181] on button "Save" at bounding box center [415, 179] width 31 height 17
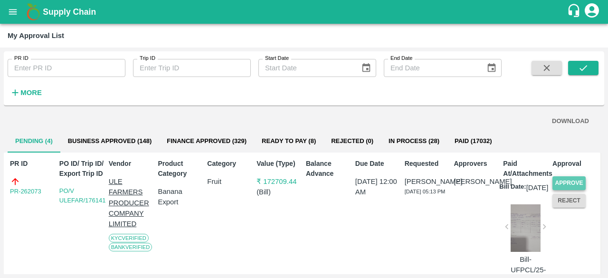
click at [573, 180] on button "Approve" at bounding box center [569, 183] width 33 height 14
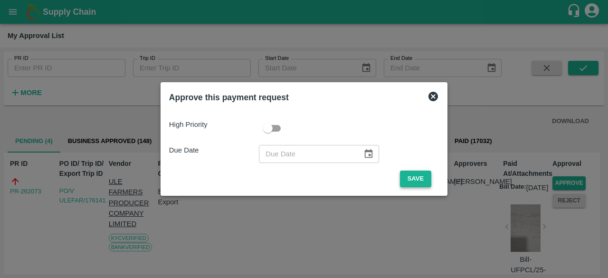
click at [418, 174] on button "Save" at bounding box center [415, 179] width 31 height 17
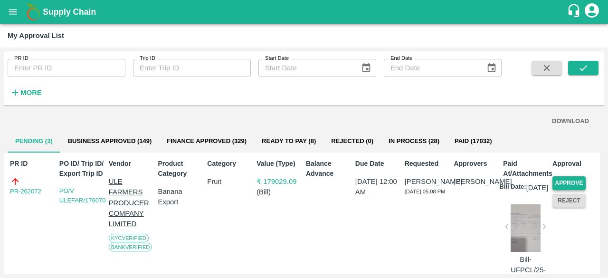
click at [573, 179] on button "Approve" at bounding box center [569, 183] width 33 height 14
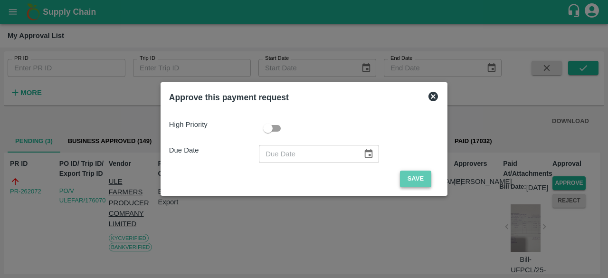
click at [403, 178] on button "Save" at bounding box center [415, 179] width 31 height 17
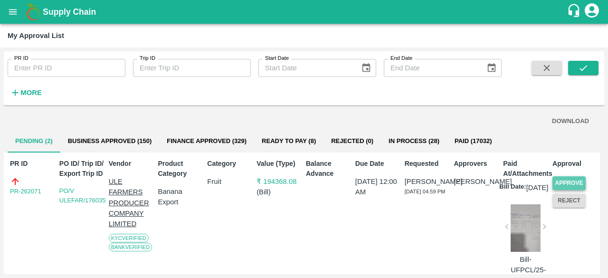
click at [579, 181] on button "Approve" at bounding box center [569, 183] width 33 height 14
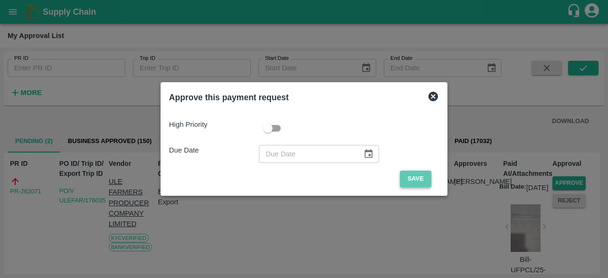
click at [410, 180] on button "Save" at bounding box center [415, 179] width 31 height 17
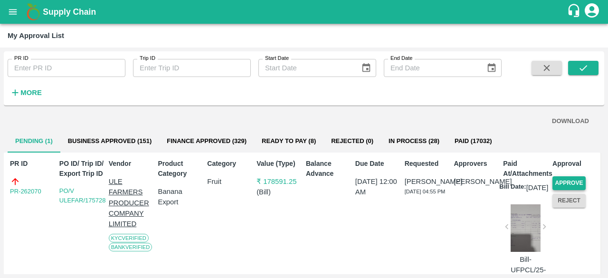
click at [573, 177] on button "Approve" at bounding box center [569, 183] width 33 height 14
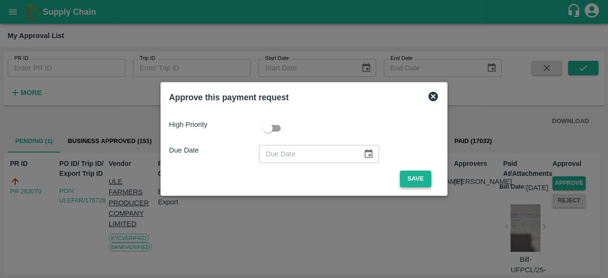
click at [414, 177] on button "Save" at bounding box center [415, 179] width 31 height 17
